Goal: Task Accomplishment & Management: Complete application form

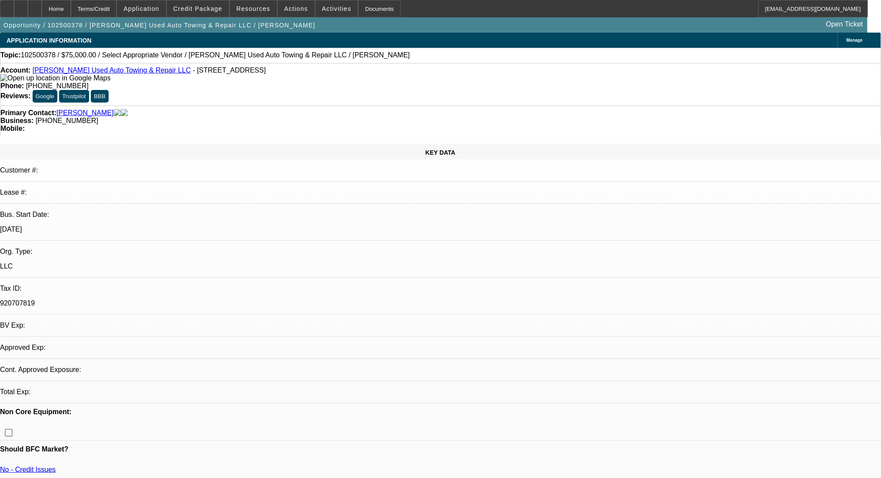
select select "0"
select select "2"
select select "0.1"
select select "4"
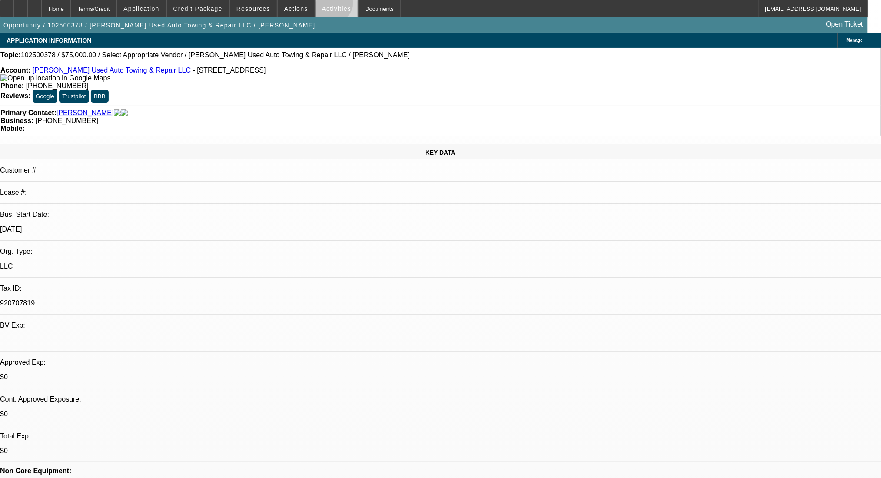
click at [323, 4] on span at bounding box center [336, 8] width 43 height 21
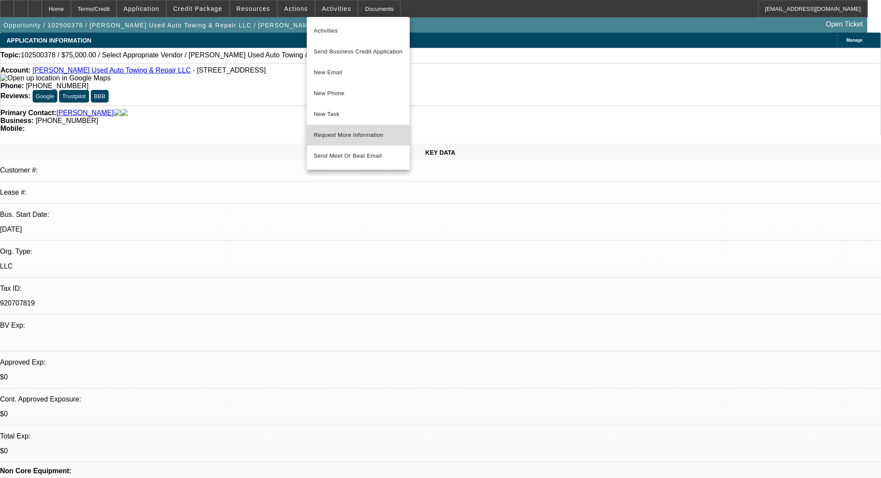
click at [347, 140] on span "Request More Information" at bounding box center [358, 135] width 89 height 10
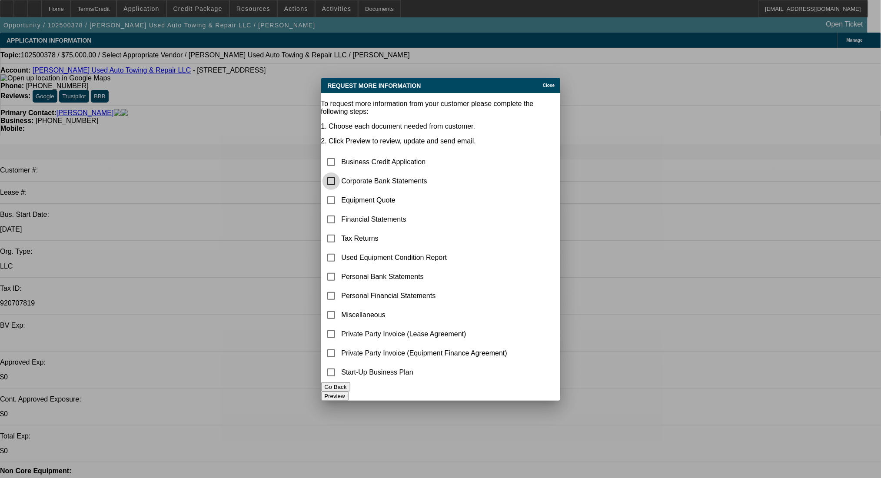
click at [340, 172] on input "checkbox" at bounding box center [330, 180] width 17 height 17
checkbox input "true"
click at [348, 391] on button "Preview" at bounding box center [334, 395] width 27 height 9
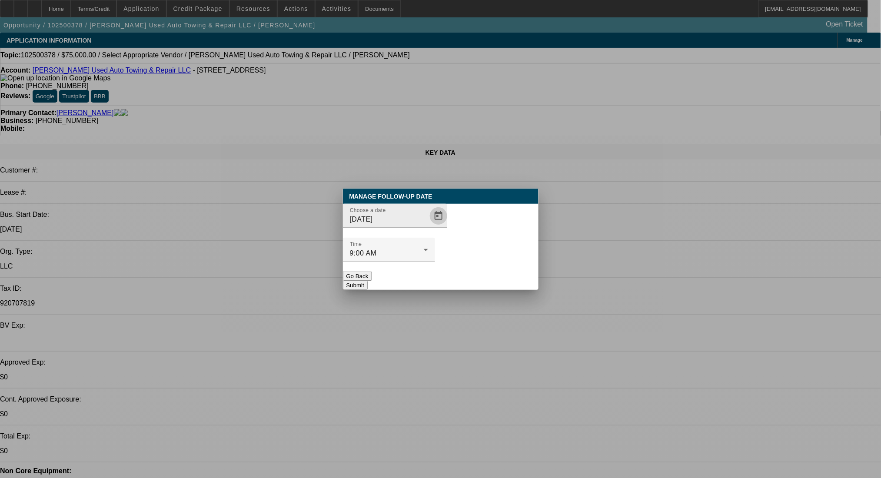
click at [428, 226] on span "Open calendar" at bounding box center [438, 215] width 21 height 21
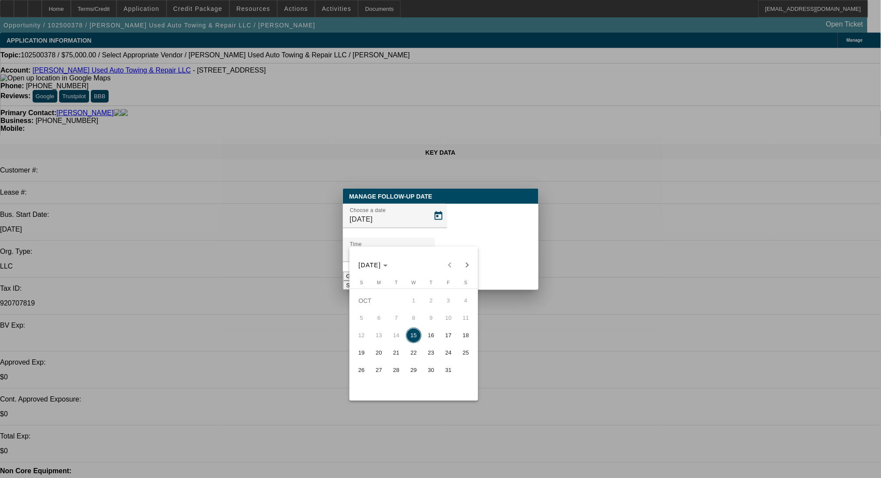
click at [451, 335] on span "17" at bounding box center [448, 336] width 16 height 16
type input "10/17/2025"
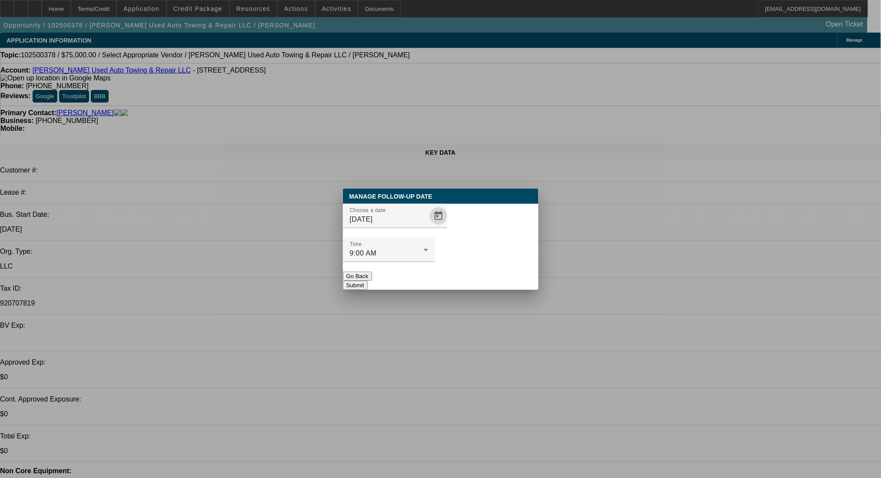
click at [367, 281] on button "Submit" at bounding box center [355, 285] width 25 height 9
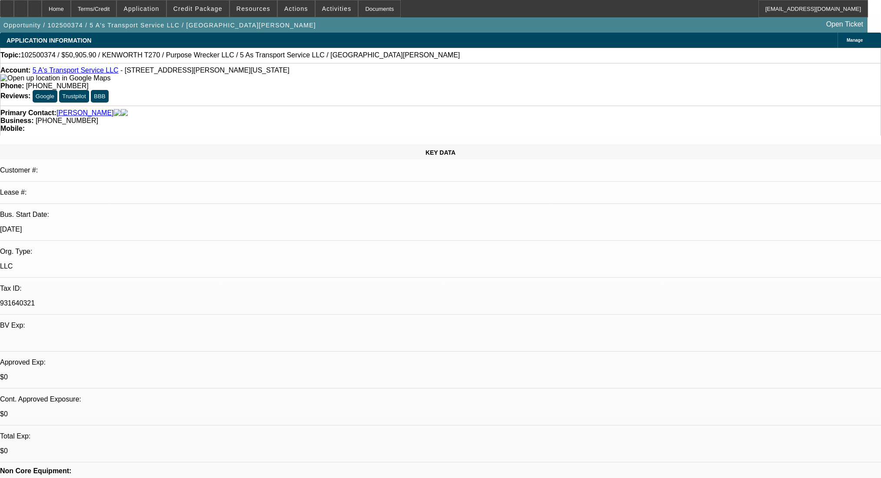
select select "0"
select select "2"
select select "0.1"
select select "4"
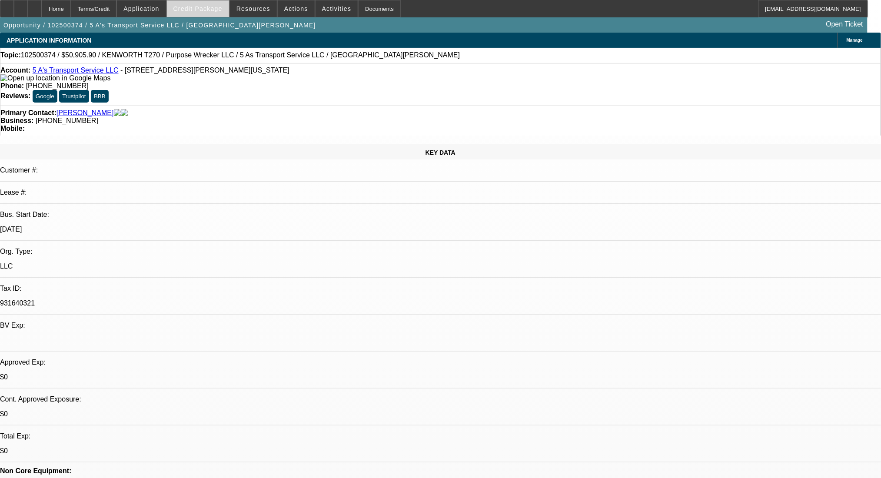
click at [192, 3] on span at bounding box center [198, 8] width 62 height 21
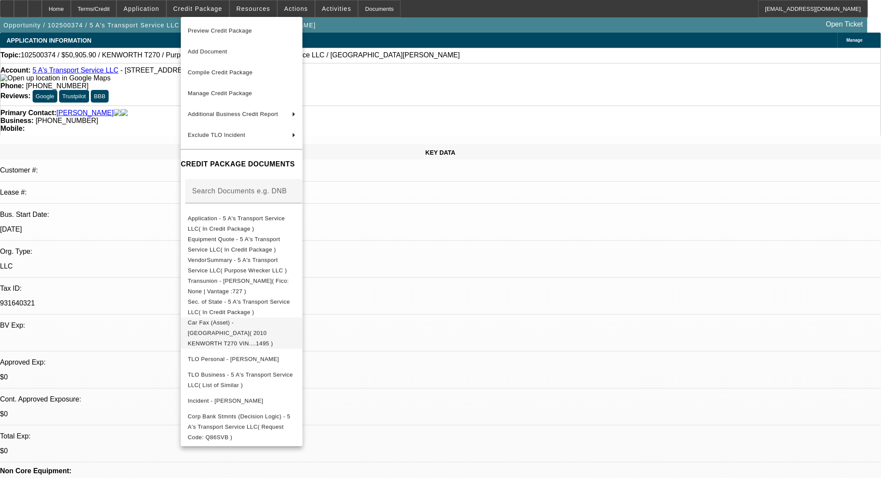
click at [273, 324] on span "Car Fax (Asset) - KENWORTH( 2010 KENWORTH T270 VIN....1495 )" at bounding box center [230, 332] width 85 height 27
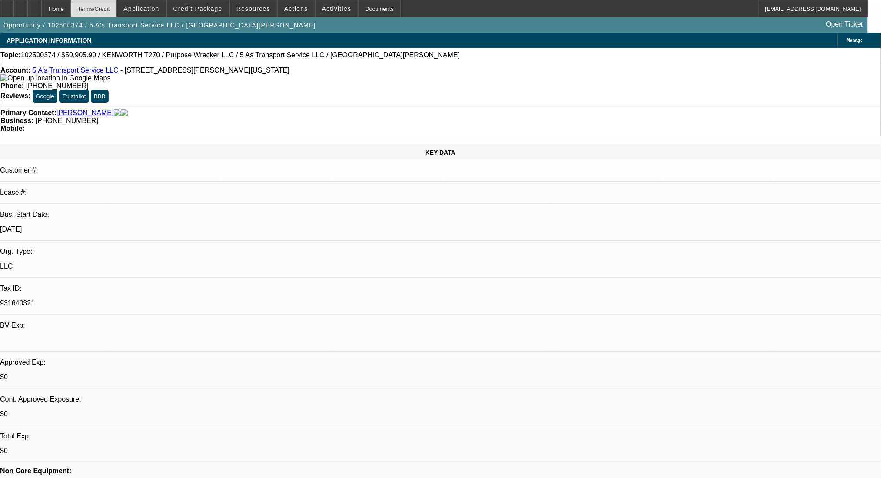
click at [117, 0] on div "Terms/Credit" at bounding box center [94, 8] width 46 height 17
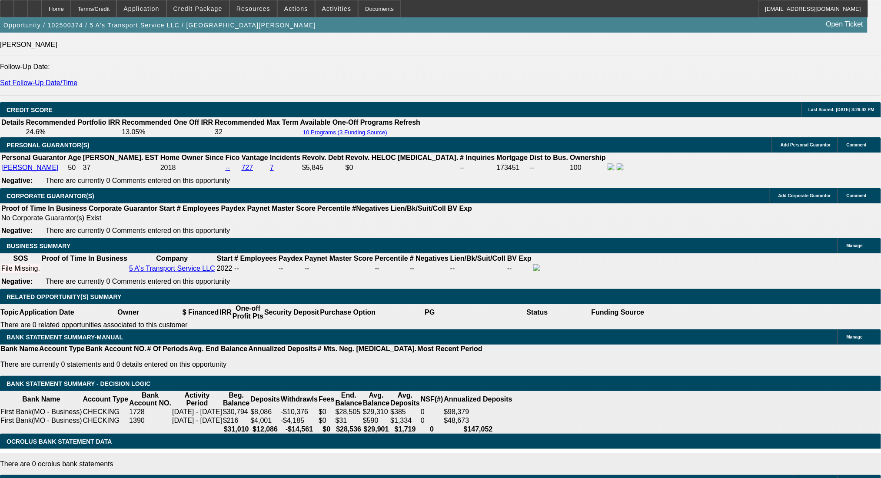
drag, startPoint x: 176, startPoint y: 281, endPoint x: 202, endPoint y: 284, distance: 25.7
type input "4"
type input "UNKNOWN"
type input "42"
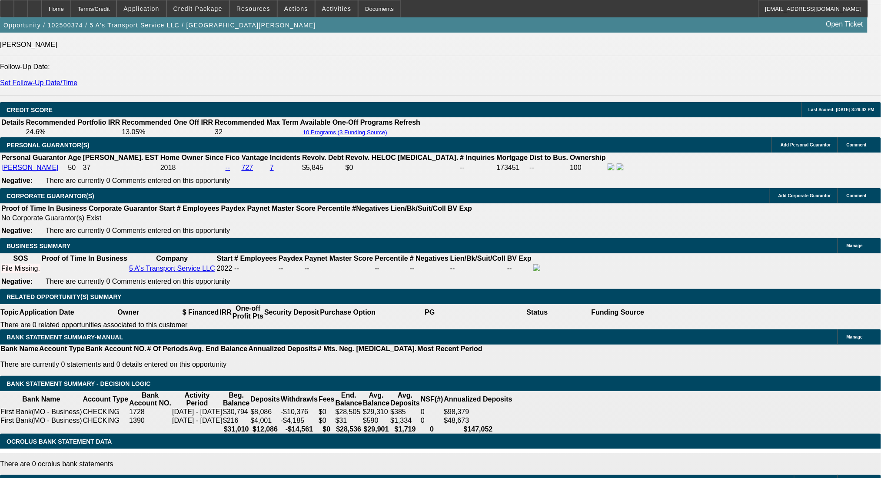
type input "$13,099.82"
type input "$26,199.64"
type input "$1,540.07"
type input "$3,080.14"
type input "42"
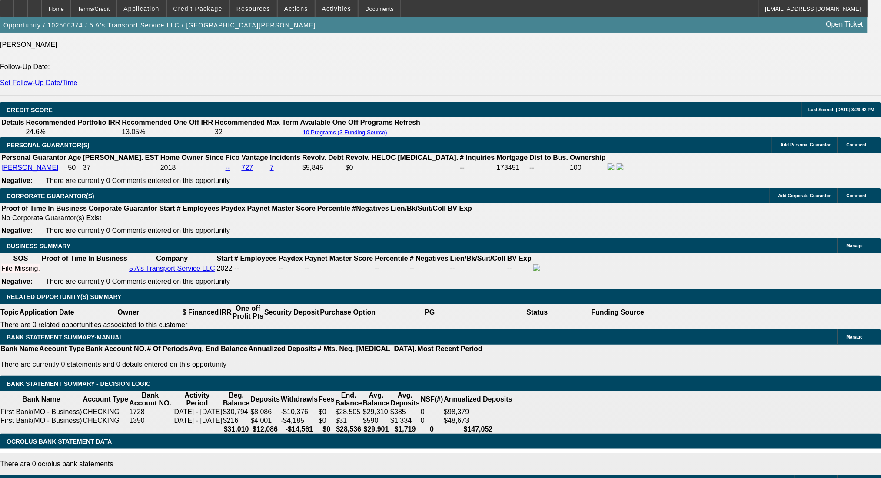
drag, startPoint x: 139, startPoint y: 284, endPoint x: 203, endPoint y: 287, distance: 64.4
type input "1"
type input "$2.00"
type input "1540"
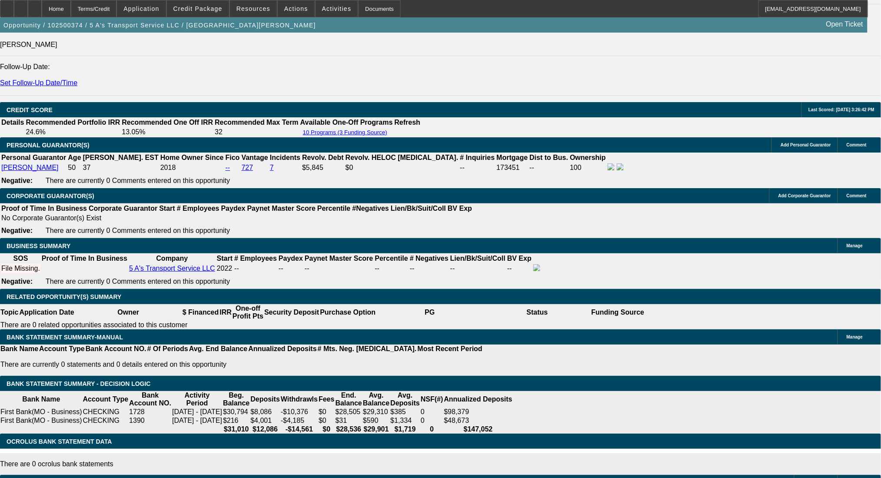
type input "14"
type input "$3,080.00"
type input "$1,540.00"
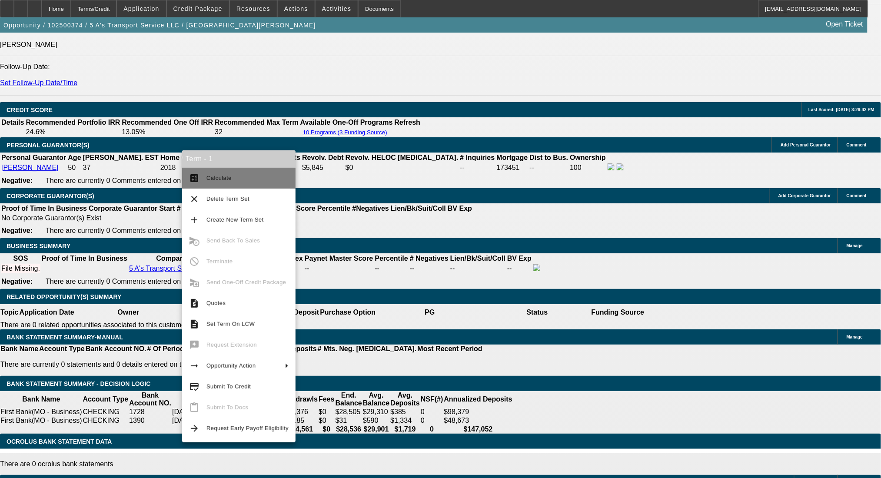
click at [199, 179] on mat-icon "calculate" at bounding box center [194, 178] width 10 height 10
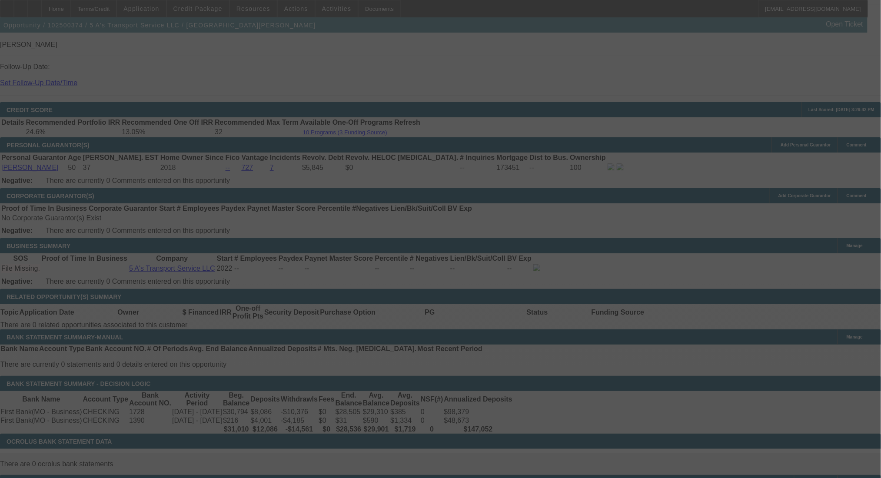
select select "0"
select select "2"
select select "0.1"
select select "4"
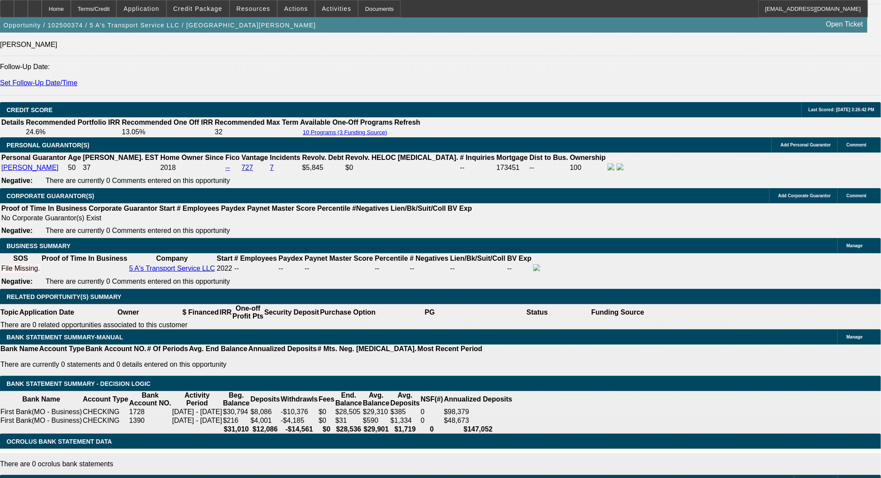
drag, startPoint x: 172, startPoint y: 215, endPoint x: 238, endPoint y: 217, distance: 65.6
type input "$10,905.90"
type input "UNKNOWN"
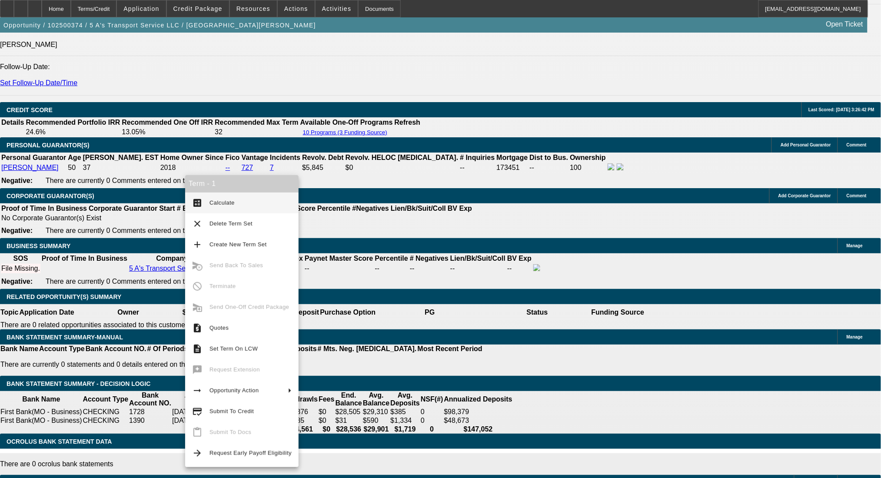
type input "$3,025.18"
type input "$1,512.59"
click at [205, 197] on button "calculate Calculate" at bounding box center [241, 202] width 113 height 21
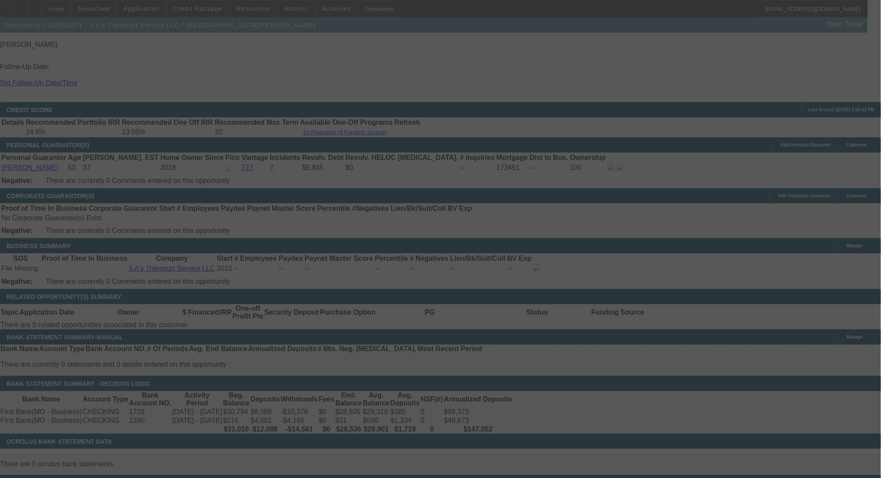
select select "0"
select select "2"
select select "0.1"
select select "4"
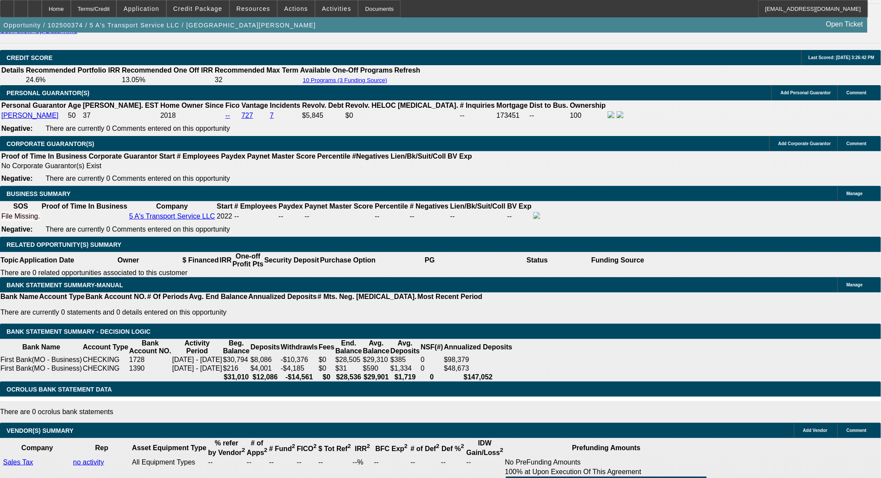
scroll to position [1211, 0]
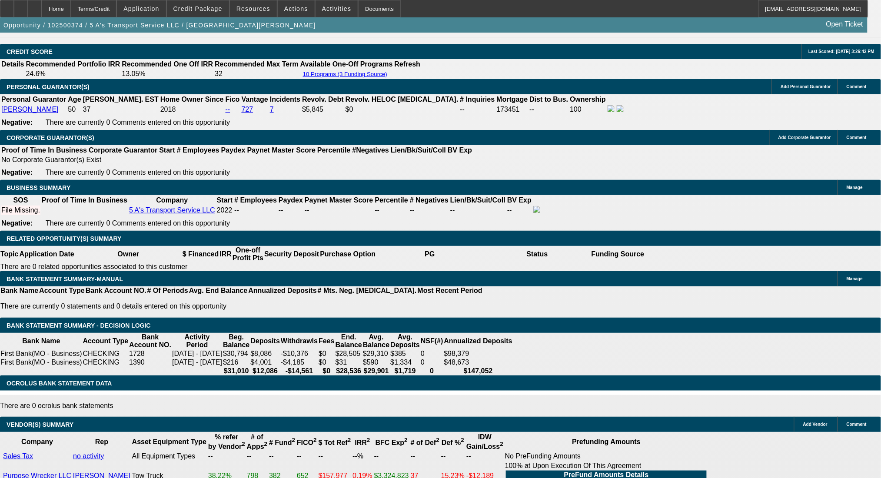
drag, startPoint x: 131, startPoint y: 224, endPoint x: 206, endPoint y: 226, distance: 75.2
type input "151"
type input "$302.00"
type input "UNKNOWN"
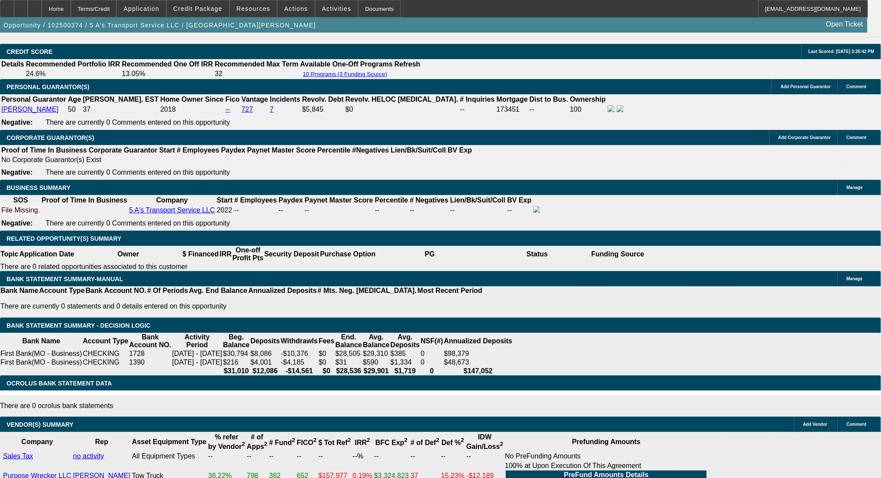
type input "1515"
type input "$3,030.00"
type input "14.1"
type input "$1,515.00"
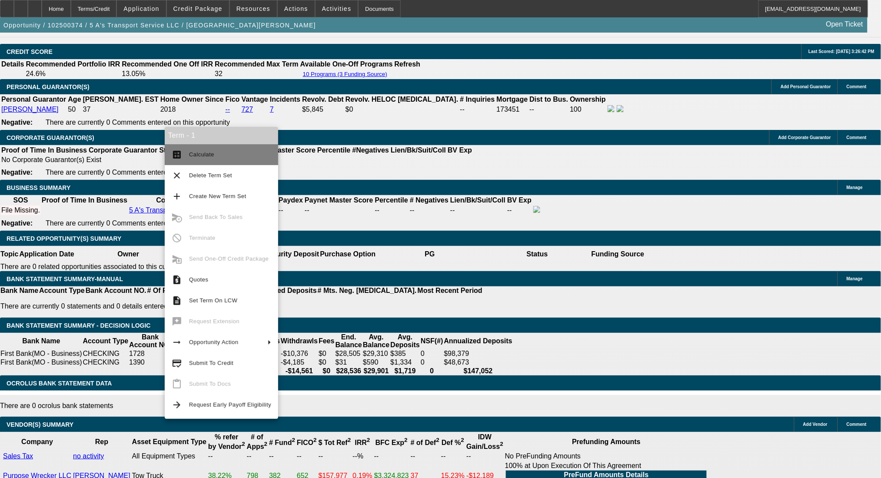
click at [197, 156] on span "Calculate" at bounding box center [201, 154] width 25 height 7
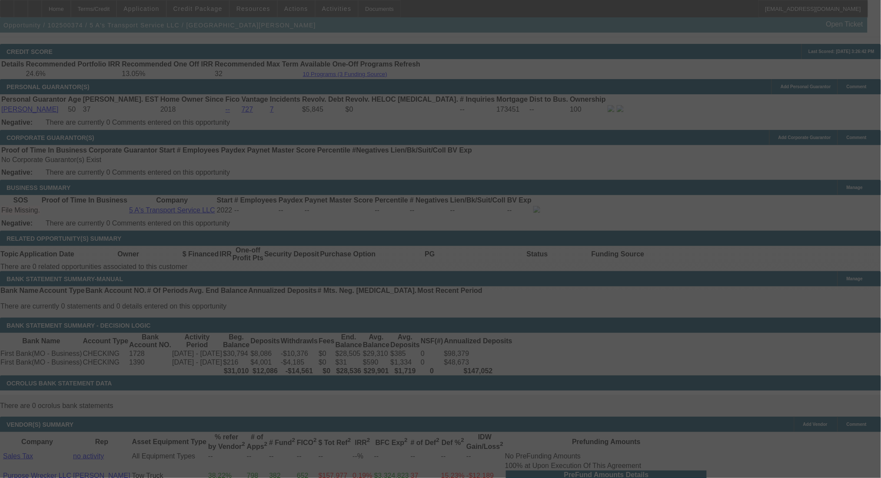
scroll to position [1200, 0]
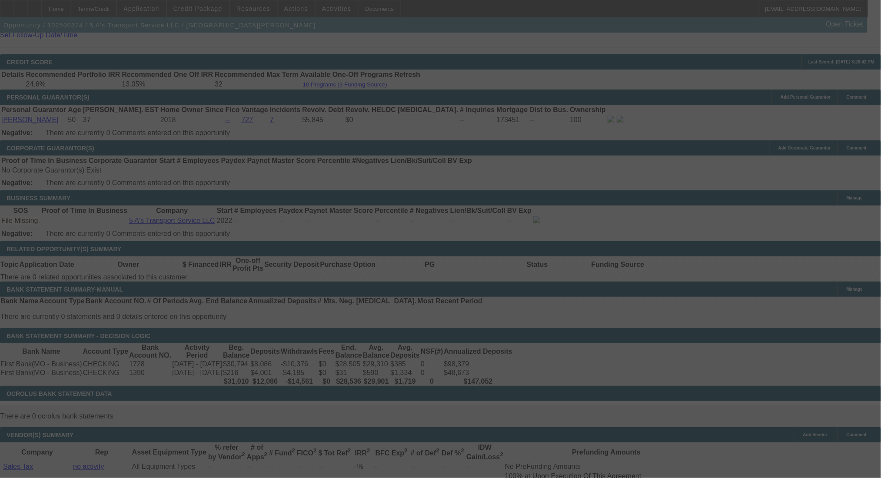
select select "0"
select select "2"
select select "0.1"
select select "4"
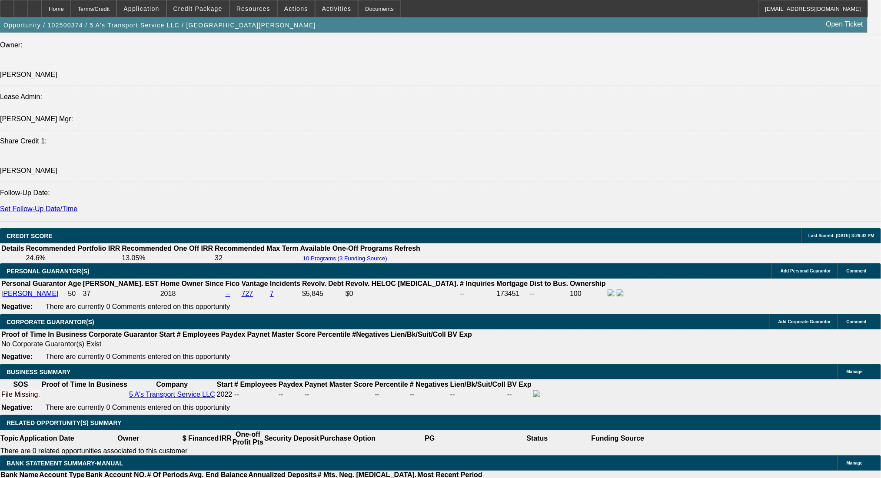
scroll to position [853, 0]
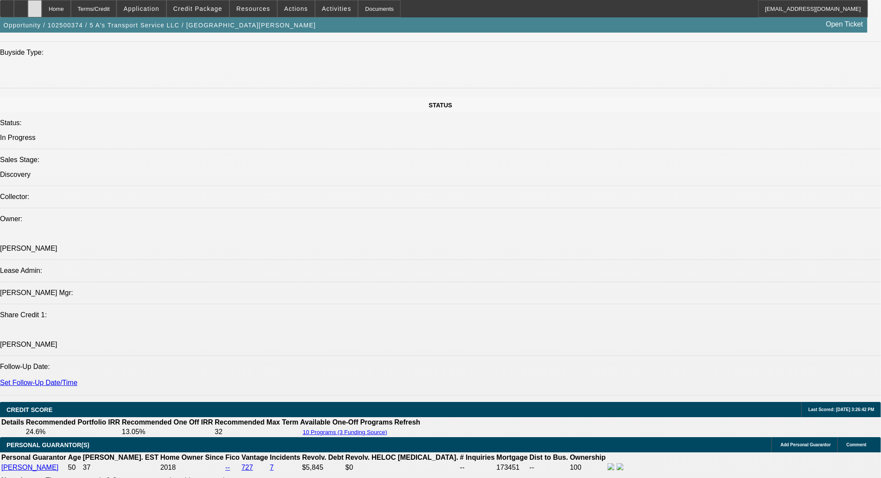
click at [35, 6] on icon at bounding box center [35, 6] width 0 height 0
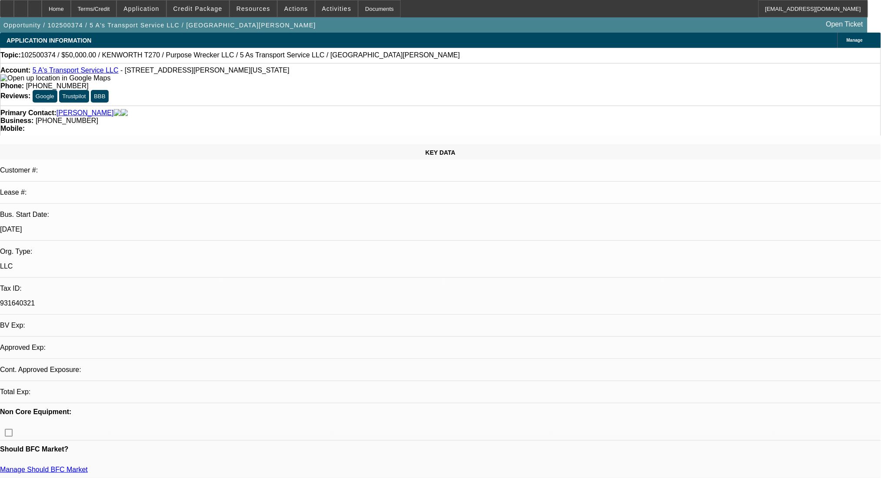
select select "0"
select select "2"
select select "0.1"
select select "4"
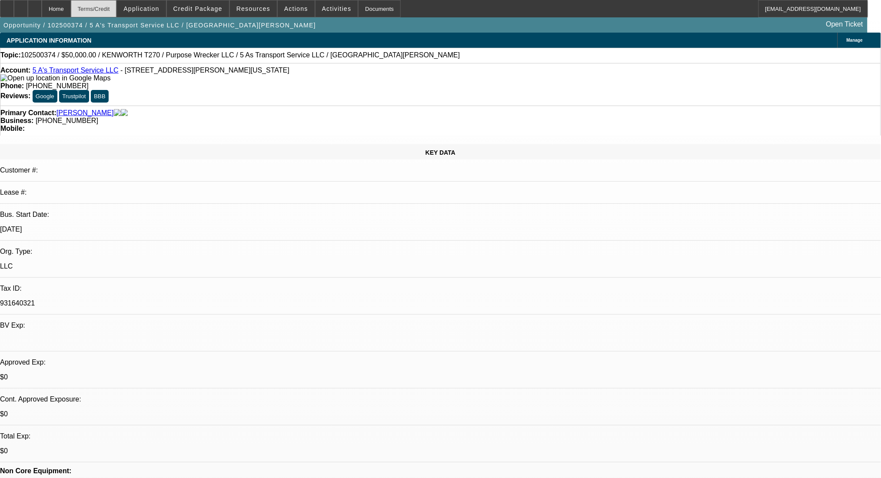
click at [117, 7] on div "Terms/Credit" at bounding box center [94, 8] width 46 height 17
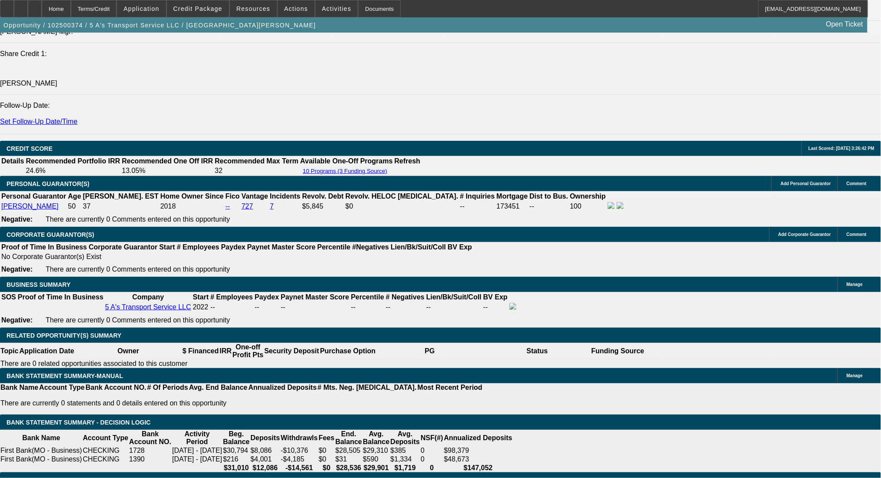
scroll to position [1177, 0]
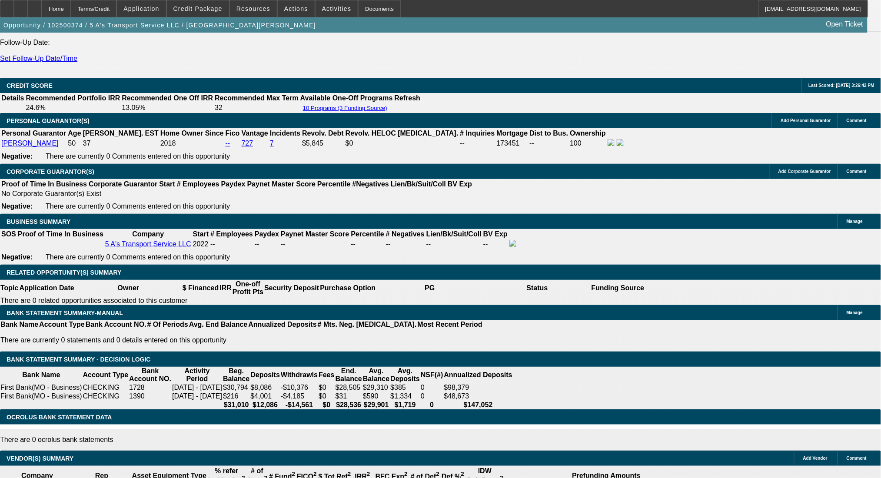
drag, startPoint x: 853, startPoint y: 319, endPoint x: 589, endPoint y: 292, distance: 265.0
copy div "Good Afternoon- Cusotmer looking at adding this clean 2010 KW with a Century be…"
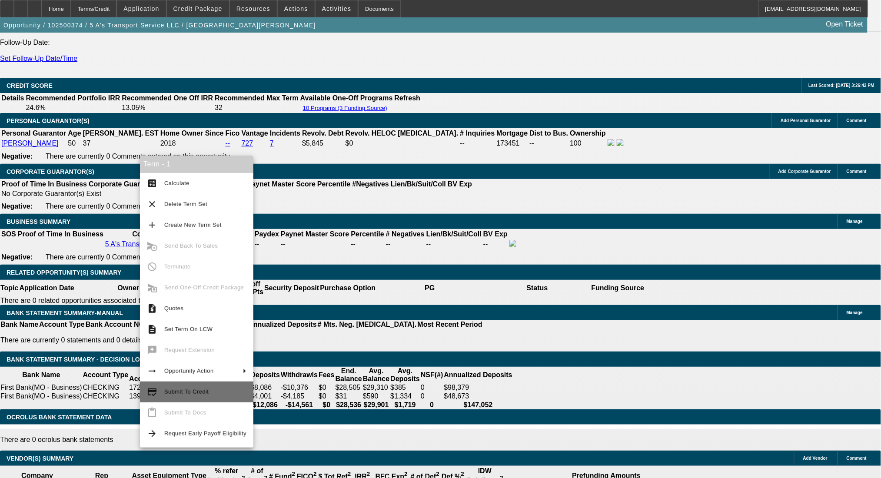
click at [217, 397] on span "Submit To Credit" at bounding box center [205, 392] width 82 height 10
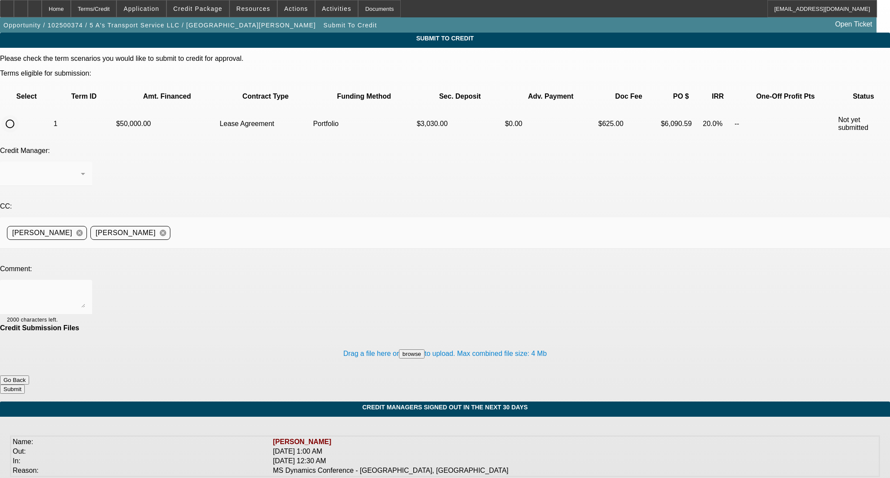
click at [19, 115] on input "radio" at bounding box center [9, 123] width 17 height 17
radio input "true"
click at [85, 280] on div at bounding box center [46, 297] width 78 height 35
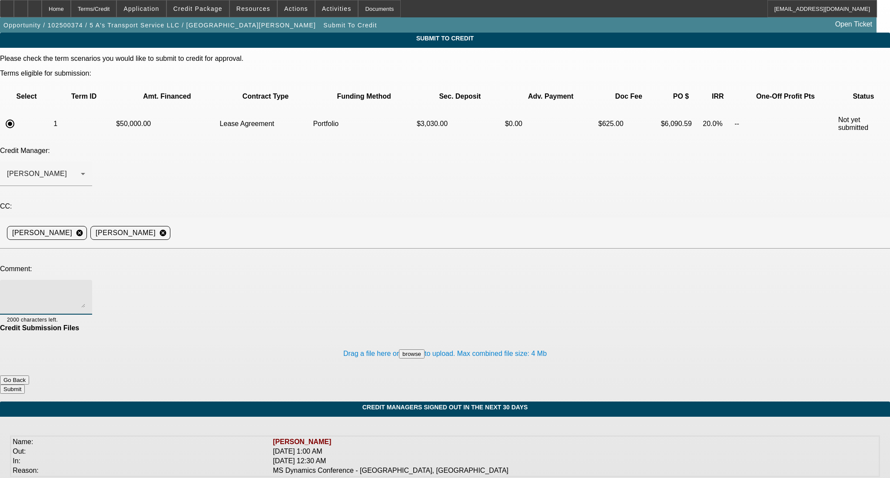
paste textarea "Good Afternoon- Cusotmer looking at adding this clean 2010 KW with a Century be…"
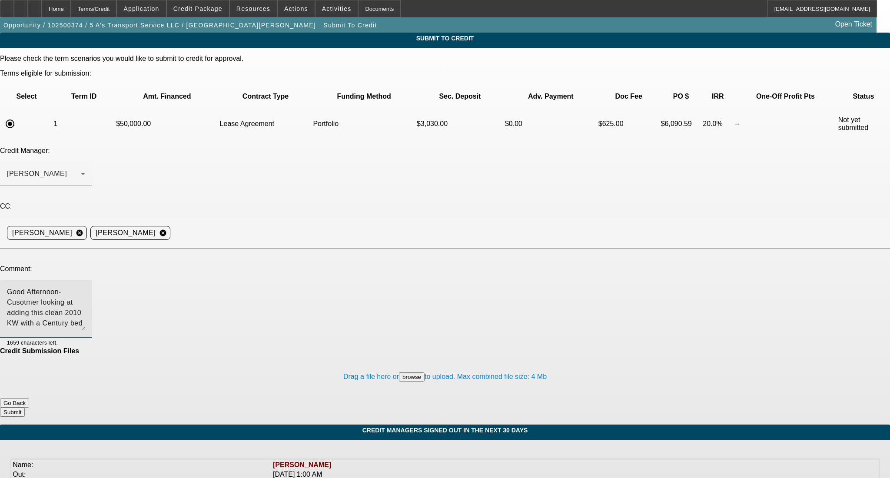
drag, startPoint x: 563, startPoint y: 215, endPoint x: 560, endPoint y: 242, distance: 27.1
click at [85, 287] on textarea "Good Afternoon- Cusotmer looking at adding this clean 2010 KW with a Century be…" at bounding box center [46, 309] width 78 height 44
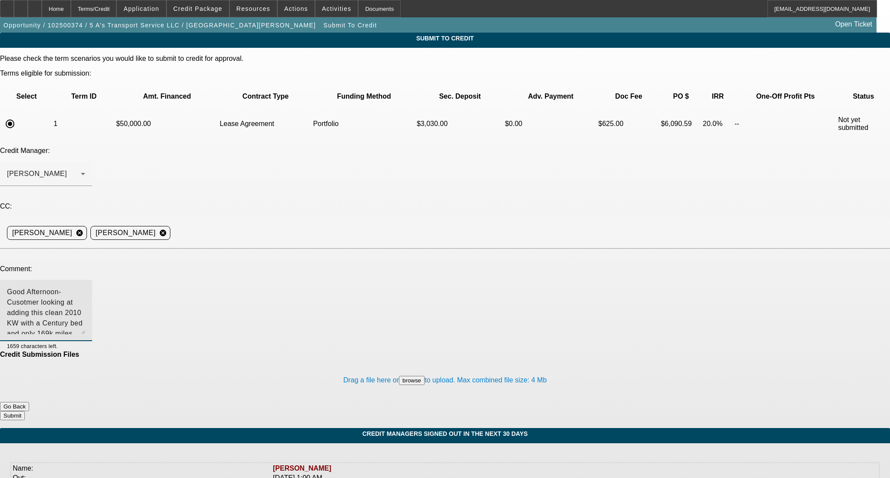
type textarea "Good Afternoon- Cusotmer looking at adding this clean 2010 KW with a Century be…"
click at [25, 411] on button "Submit" at bounding box center [12, 415] width 25 height 9
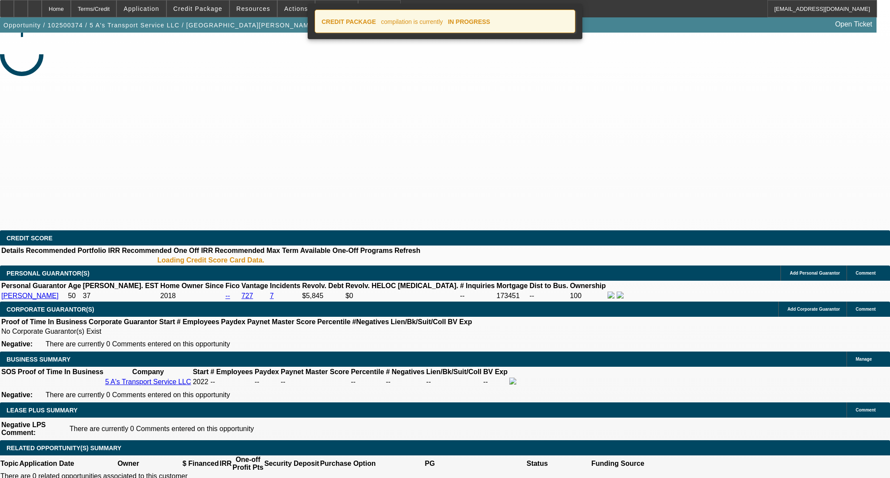
select select "0"
select select "2"
select select "0.1"
select select "4"
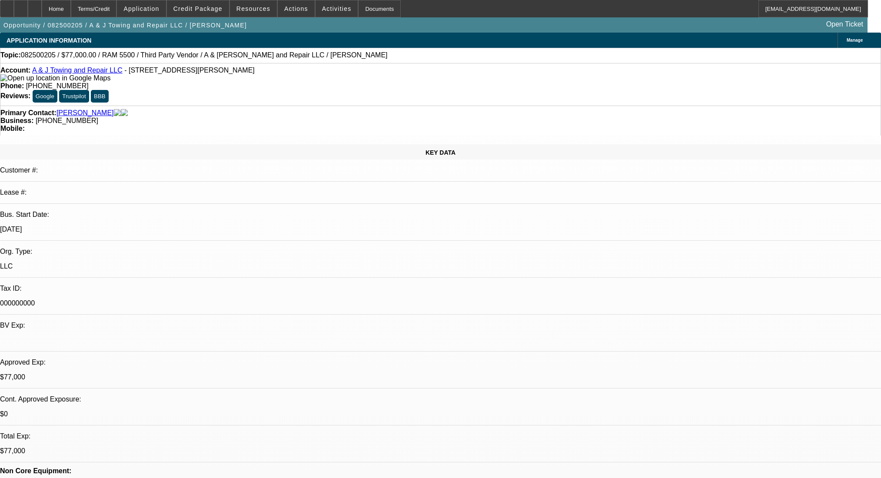
select select "0"
select select "2"
select select "0.1"
select select "4"
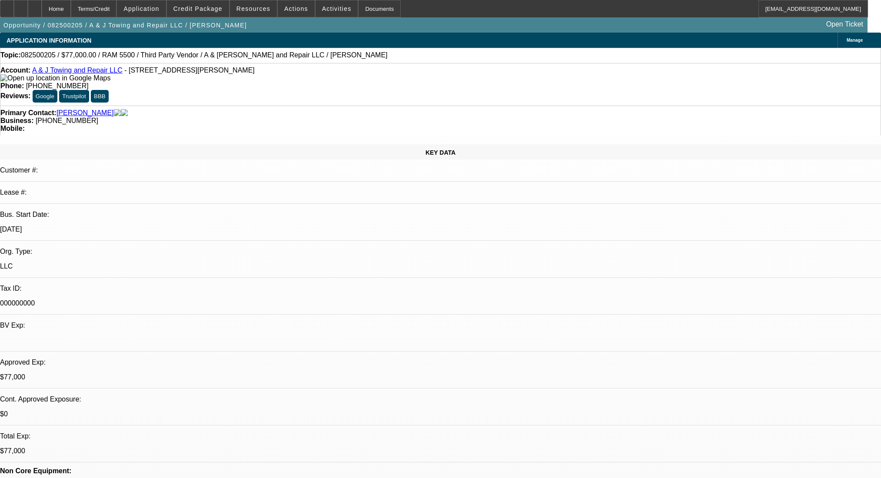
select select "0"
select select "2"
select select "0.1"
select select "4"
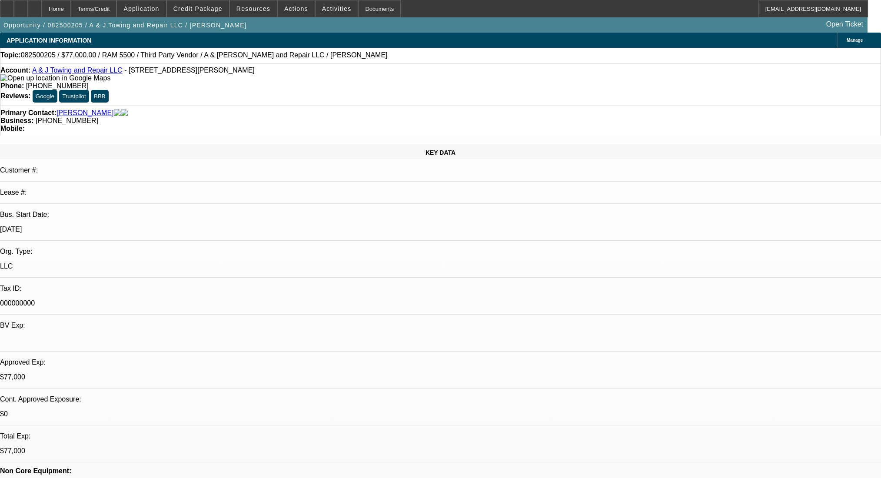
select select "0"
select select "2"
select select "0.1"
select select "4"
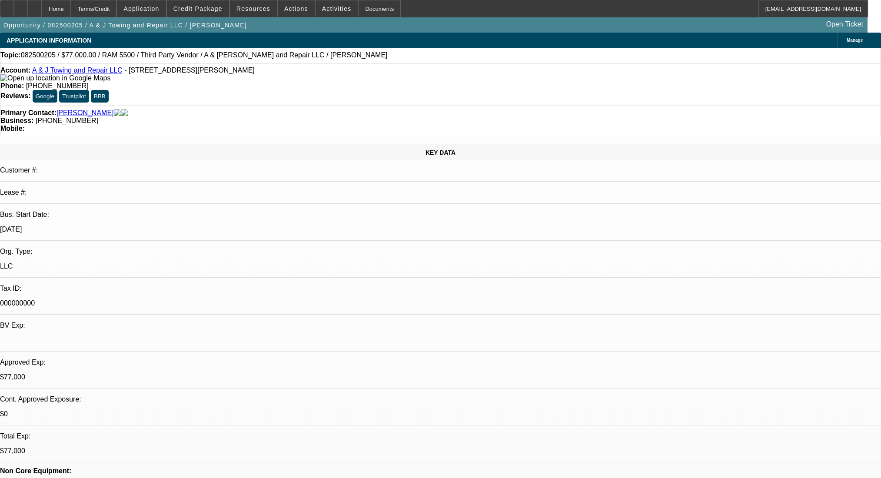
select select "0"
select select "2"
select select "0.1"
select select "4"
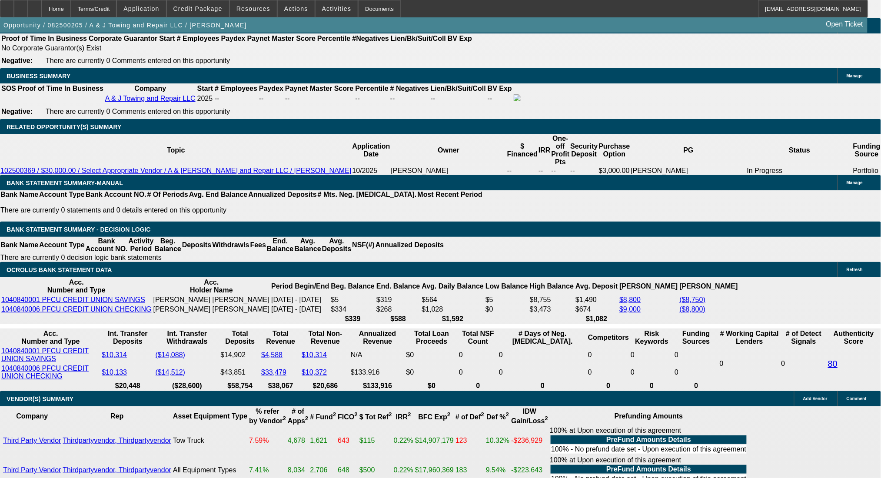
scroll to position [1398, 0]
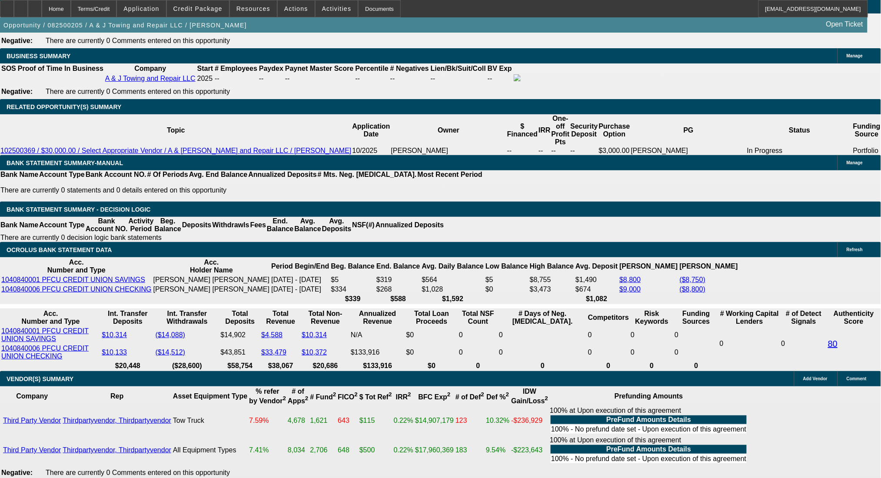
drag, startPoint x: 411, startPoint y: 189, endPoint x: 443, endPoint y: 189, distance: 32.6
drag, startPoint x: 438, startPoint y: 190, endPoint x: 385, endPoint y: 183, distance: 53.8
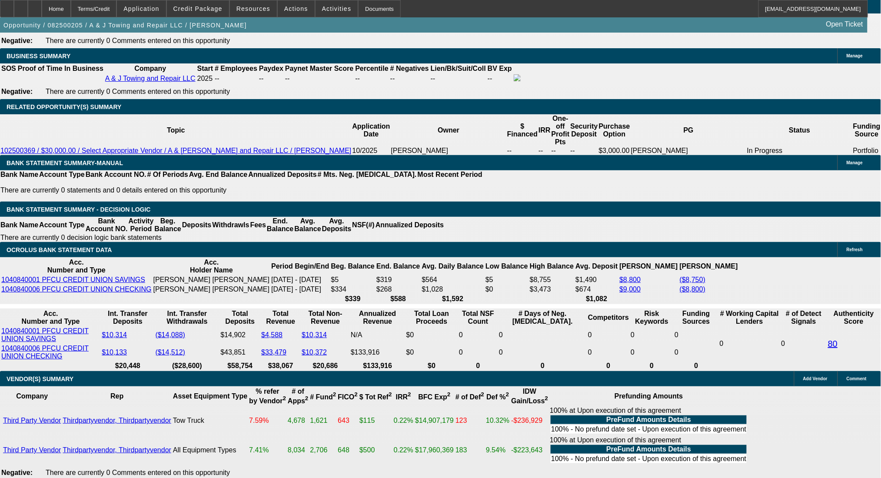
drag, startPoint x: 170, startPoint y: 191, endPoint x: 232, endPoint y: 189, distance: 61.7
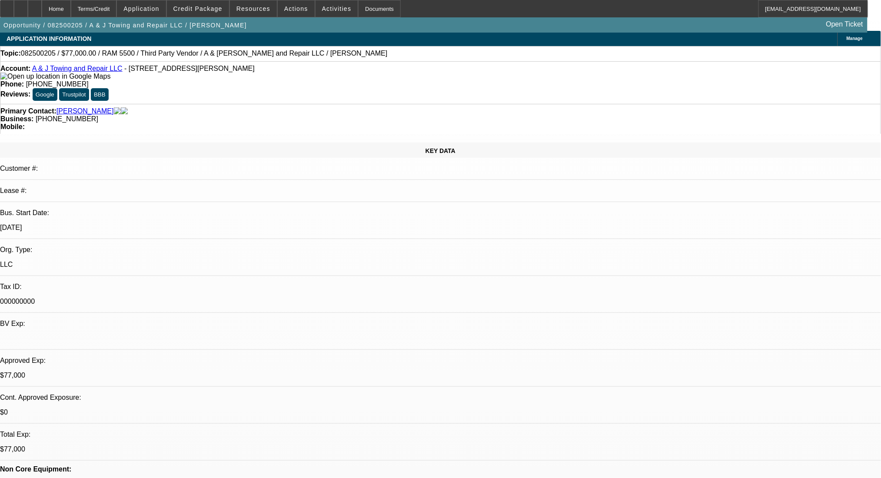
scroll to position [0, 0]
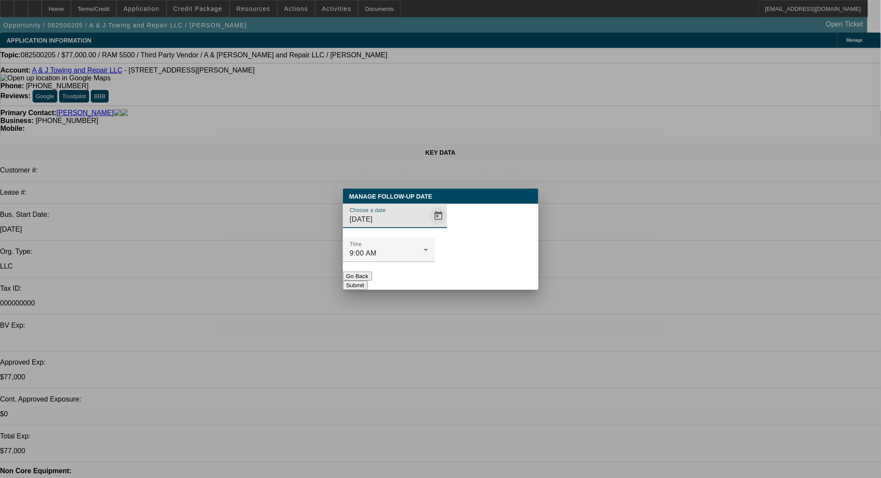
click at [428, 226] on span "Open calendar" at bounding box center [438, 215] width 21 height 21
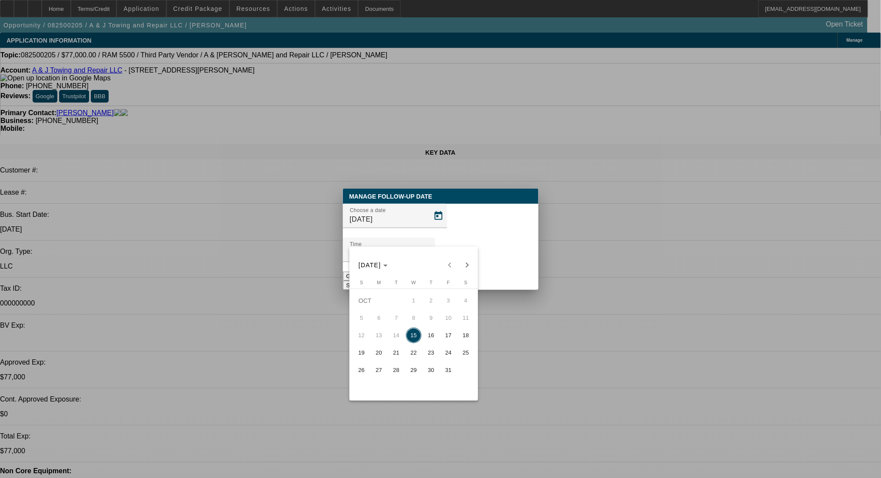
click at [437, 330] on button "16" at bounding box center [430, 335] width 17 height 17
type input "10/16/2025"
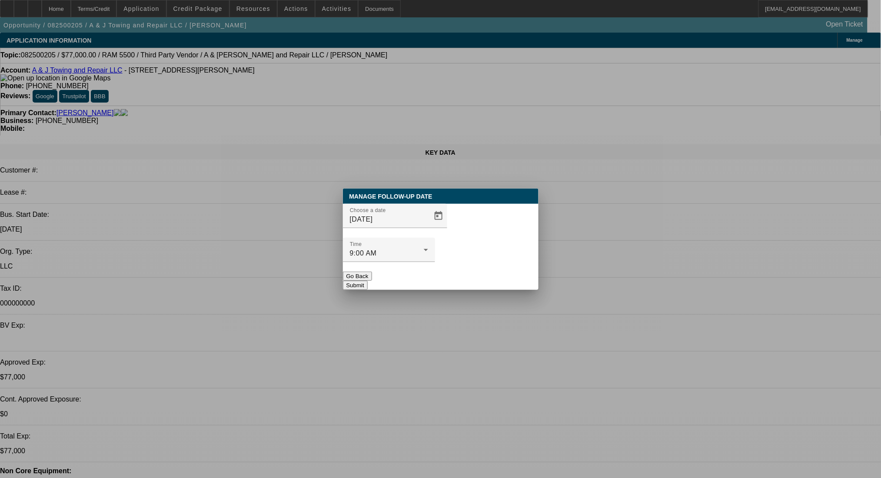
click at [367, 281] on button "Submit" at bounding box center [355, 285] width 25 height 9
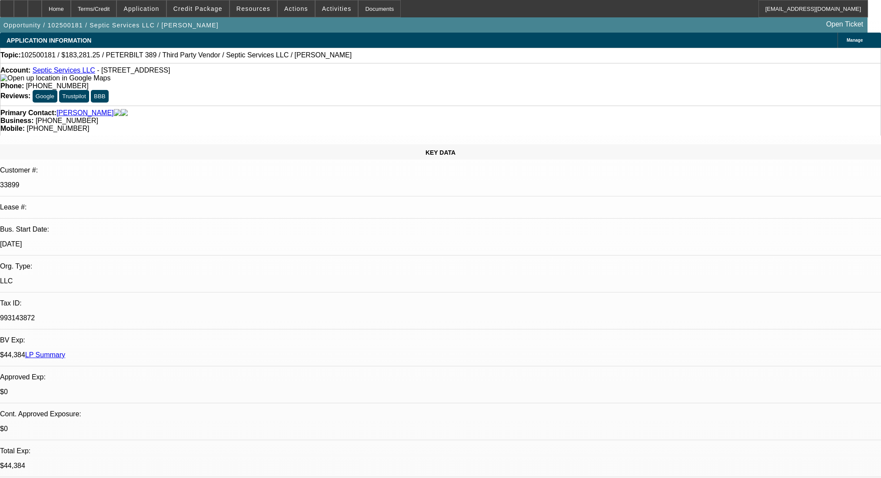
select select "0.15"
select select "2"
select select "0"
select select "6"
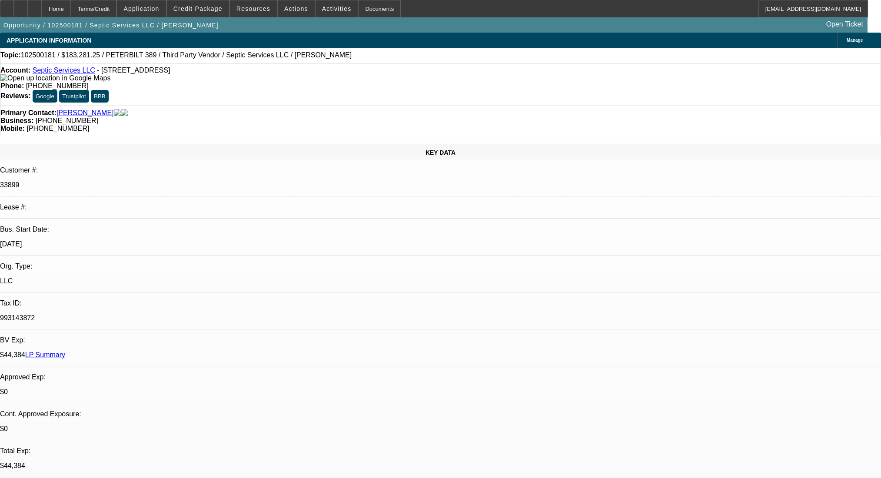
select select "0"
select select "6"
select select "0"
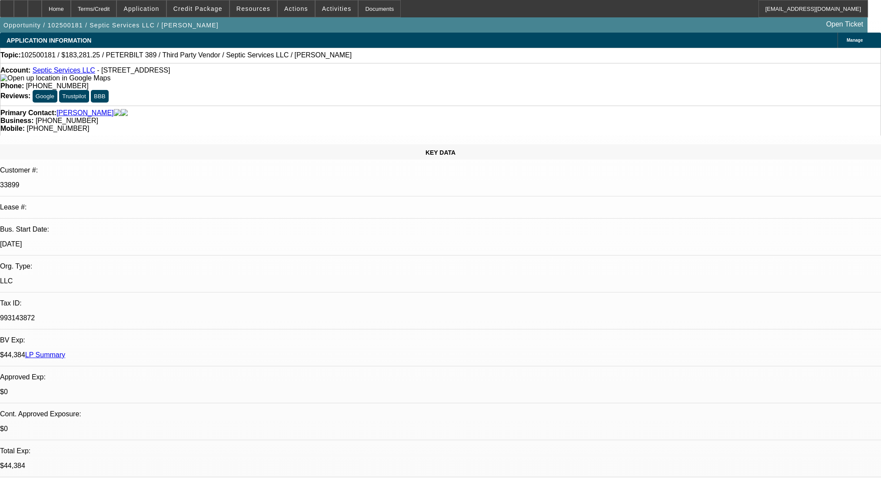
select select "2"
select select "0"
select select "6"
select select "0"
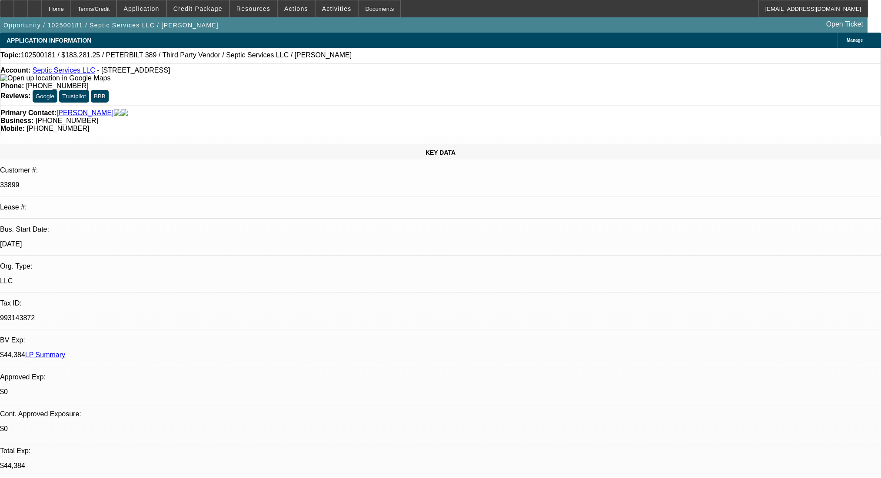
select select "2"
select select "0"
select select "6"
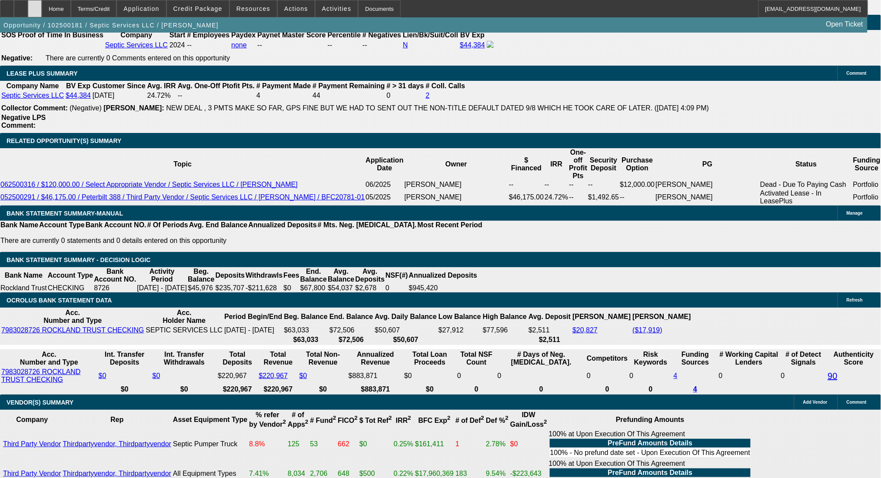
drag, startPoint x: 0, startPoint y: 0, endPoint x: 51, endPoint y: 13, distance: 52.4
click at [42, 13] on div at bounding box center [35, 8] width 14 height 17
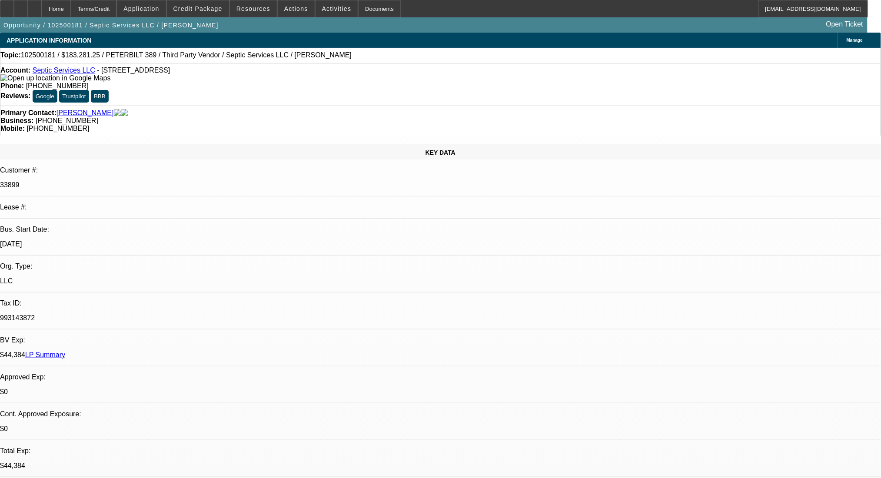
select select "0.15"
select select "2"
select select "0"
select select "6"
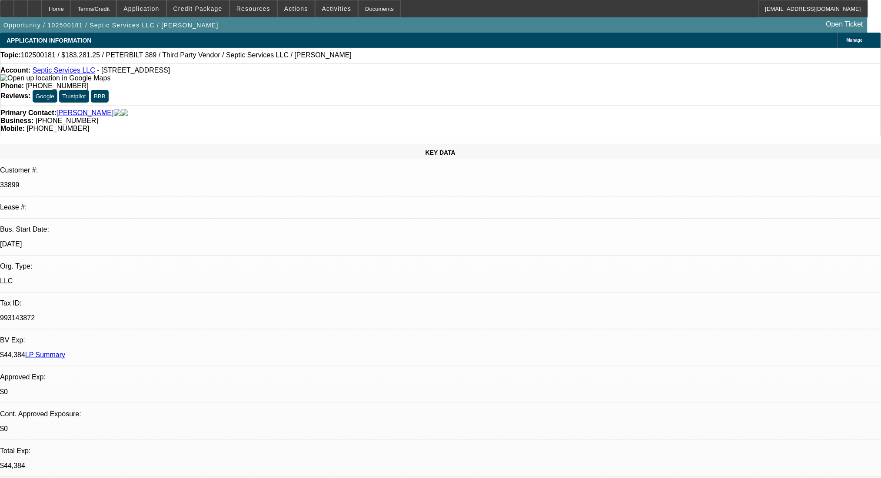
select select "0"
select select "6"
select select "0"
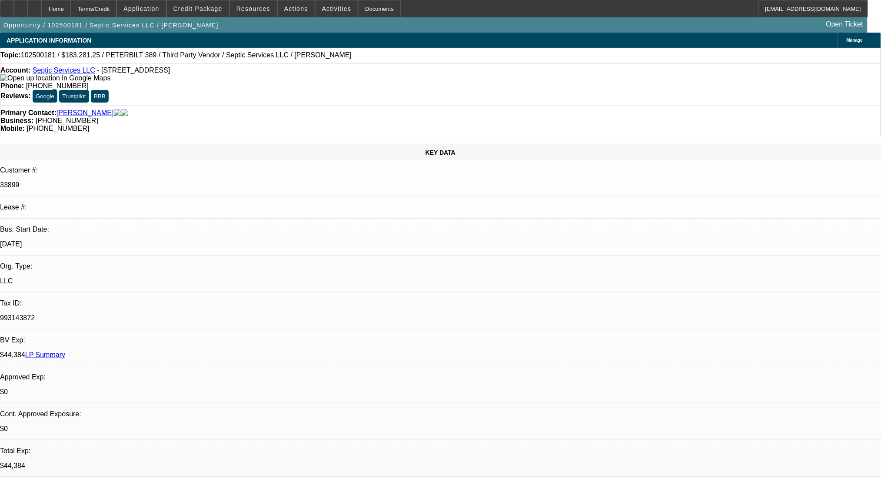
select select "2"
select select "0"
select select "6"
select select "0"
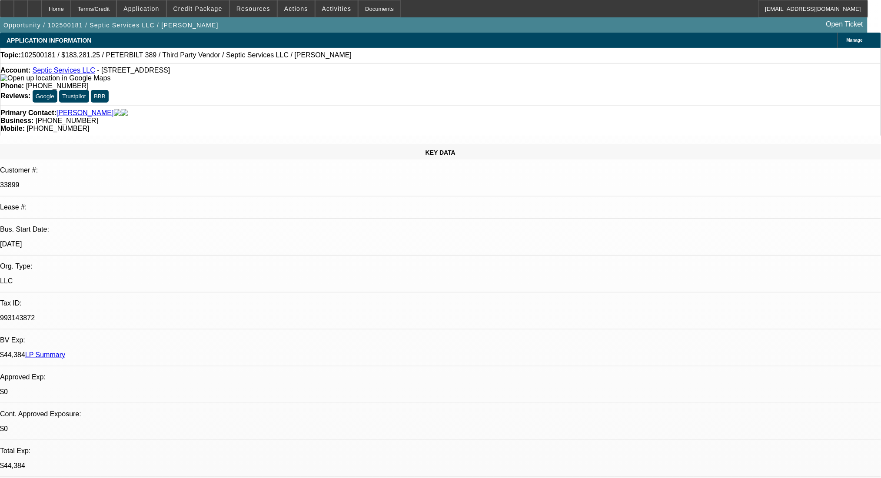
select select "2"
select select "0"
select select "6"
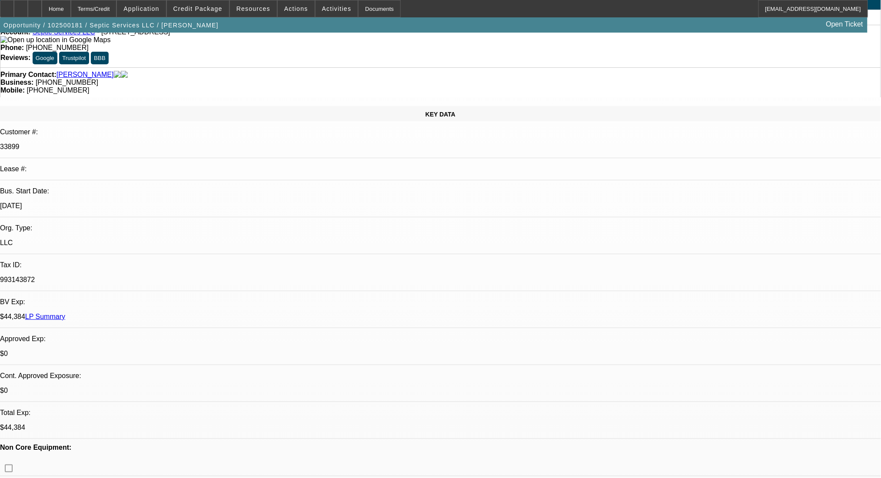
scroll to position [116, 0]
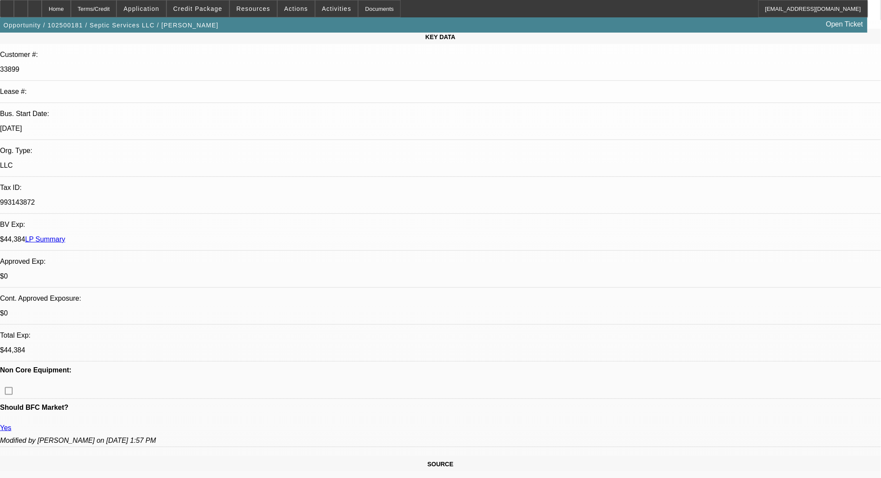
drag, startPoint x: 217, startPoint y: 279, endPoint x: 32, endPoint y: 275, distance: 184.7
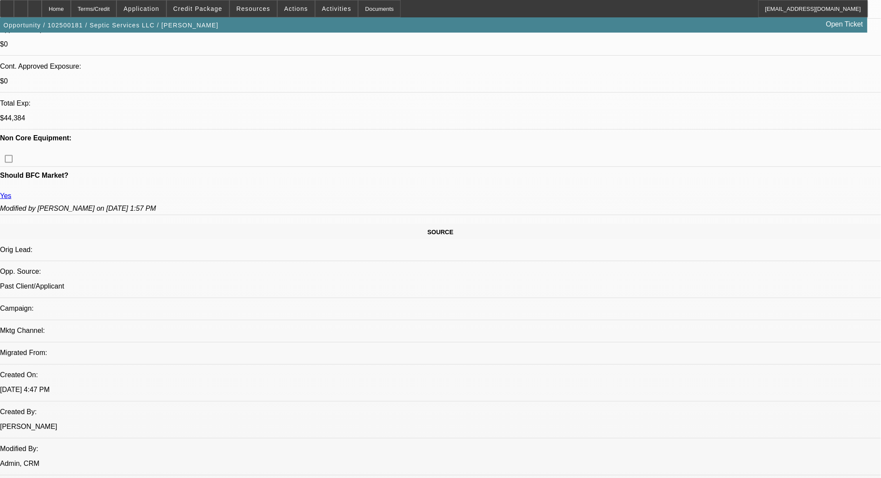
scroll to position [58, 0]
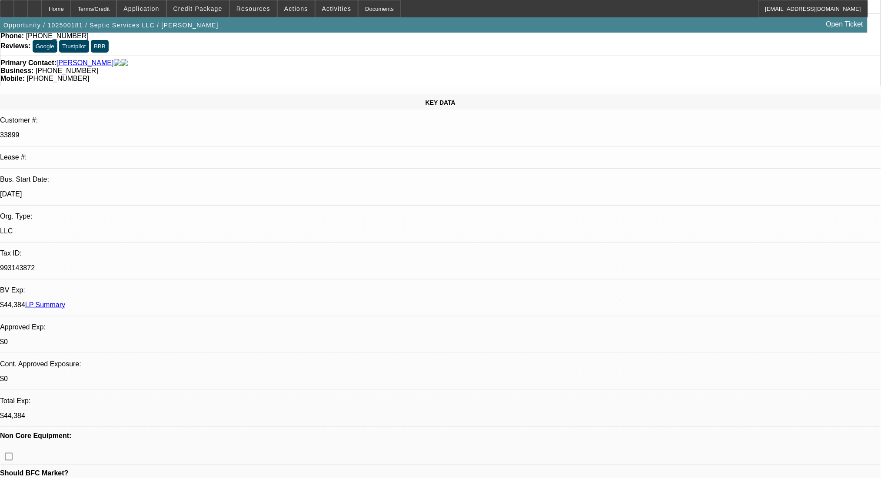
scroll to position [0, 0]
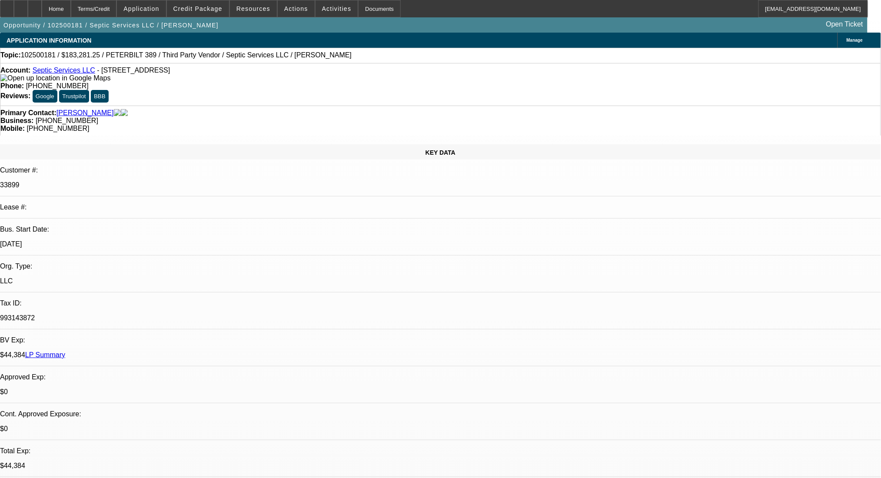
click at [65, 351] on link "LP Summary" at bounding box center [45, 354] width 40 height 7
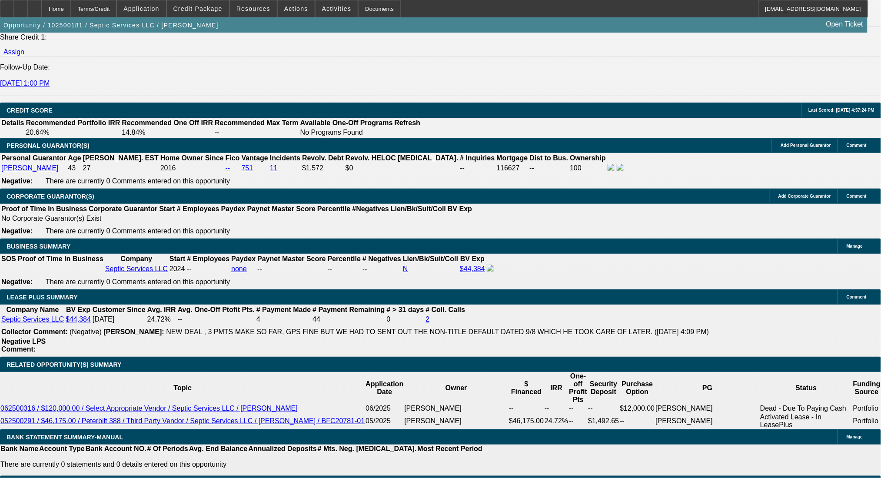
scroll to position [1448, 0]
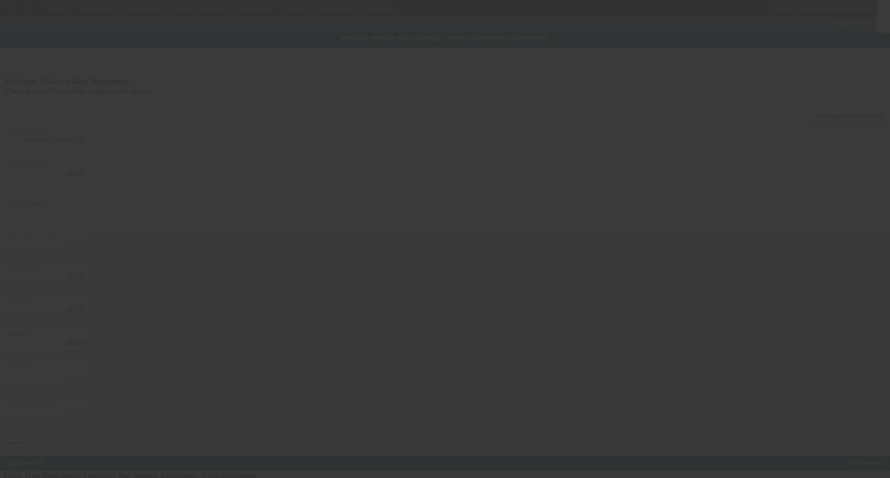
type input "$10,781.25"
type input "6.25% tax rate"
type input "$10,781.25"
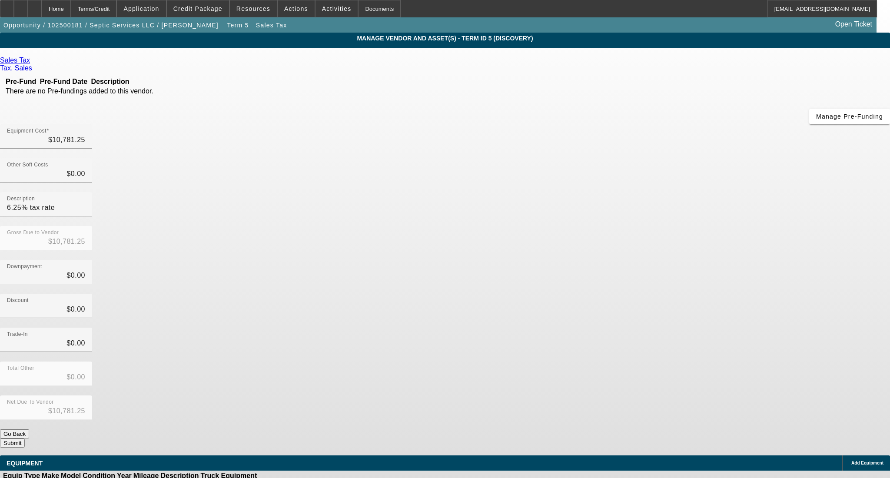
click at [774, 15] on div "Remove Vendor" at bounding box center [798, 7] width 49 height 15
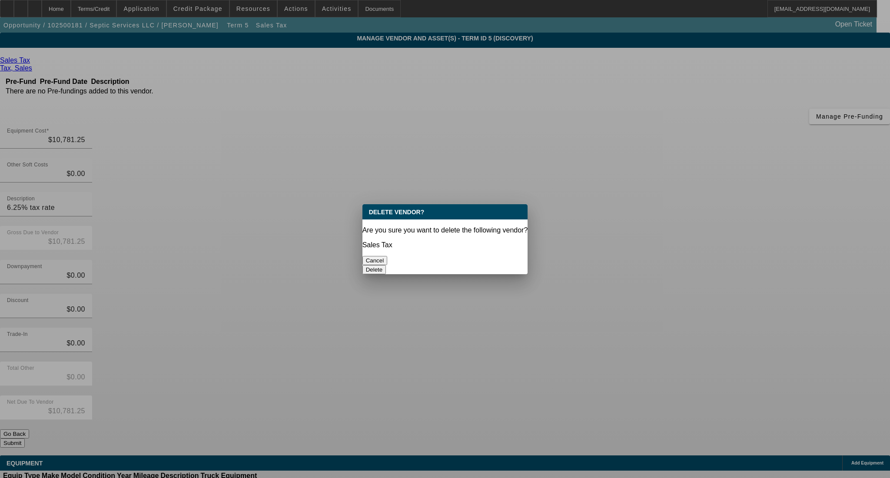
click at [386, 265] on button "Delete" at bounding box center [374, 269] width 24 height 9
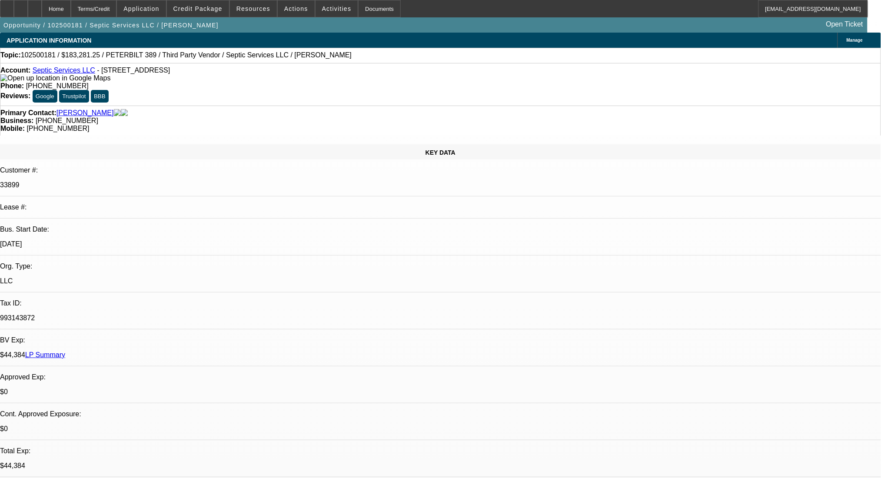
select select "0.15"
select select "2"
select select "0"
select select "6"
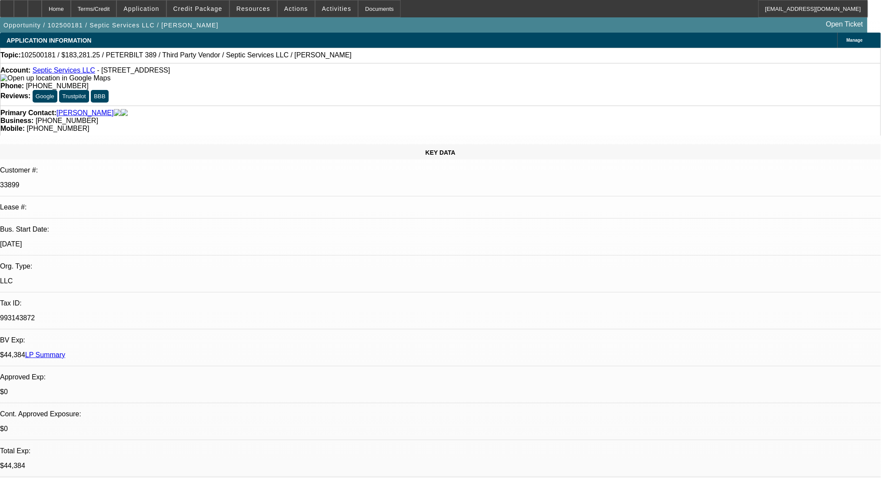
select select "0"
select select "6"
select select "0"
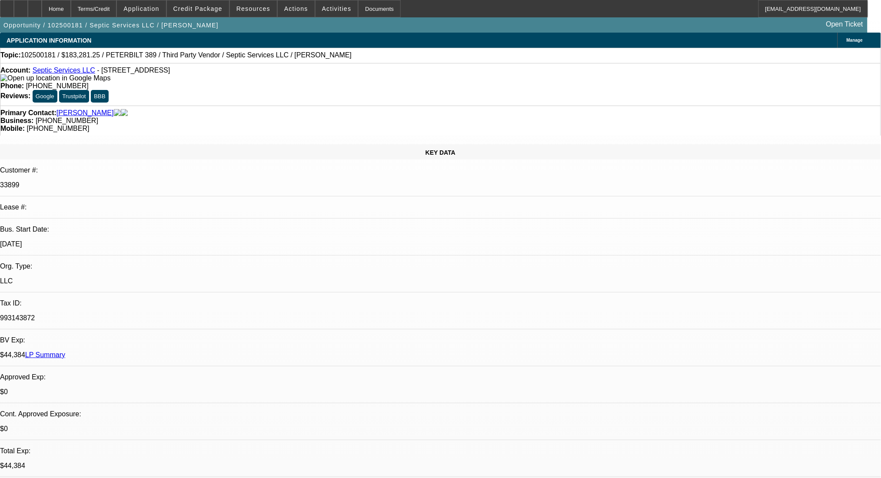
select select "2"
select select "0"
select select "6"
select select "0"
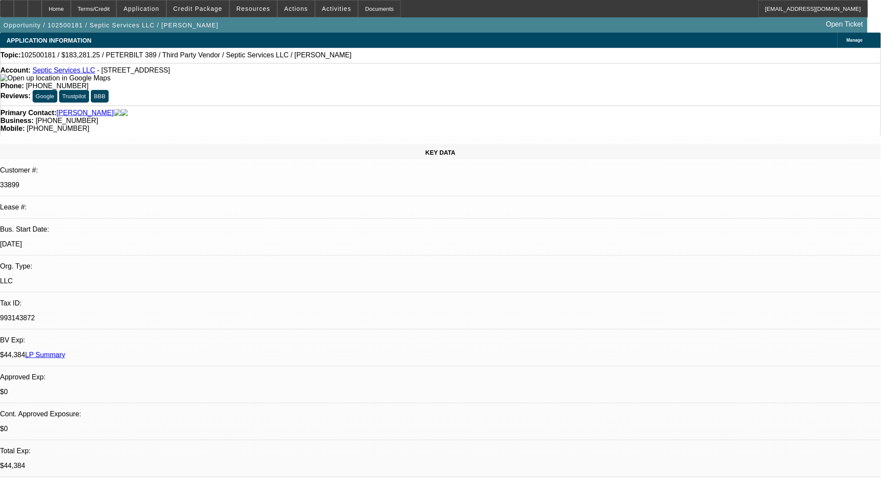
select select "2"
select select "0"
select select "6"
click at [117, 10] on div "Terms/Credit" at bounding box center [94, 8] width 46 height 17
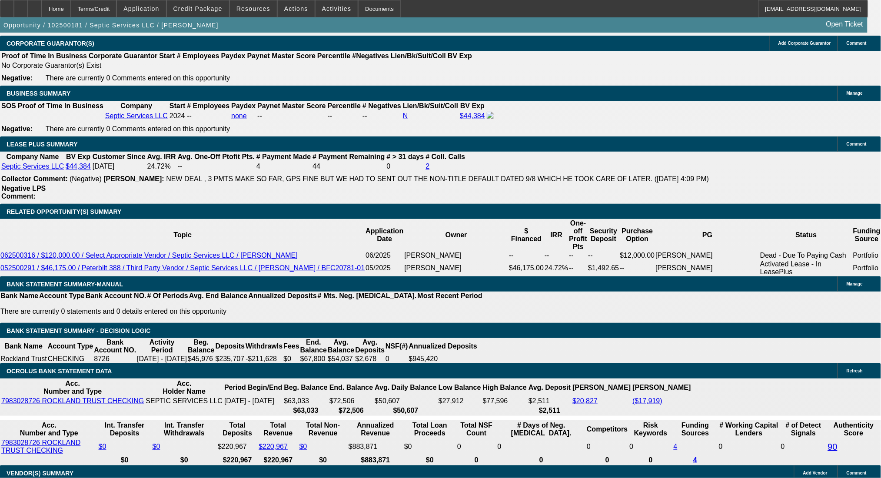
scroll to position [1413, 0]
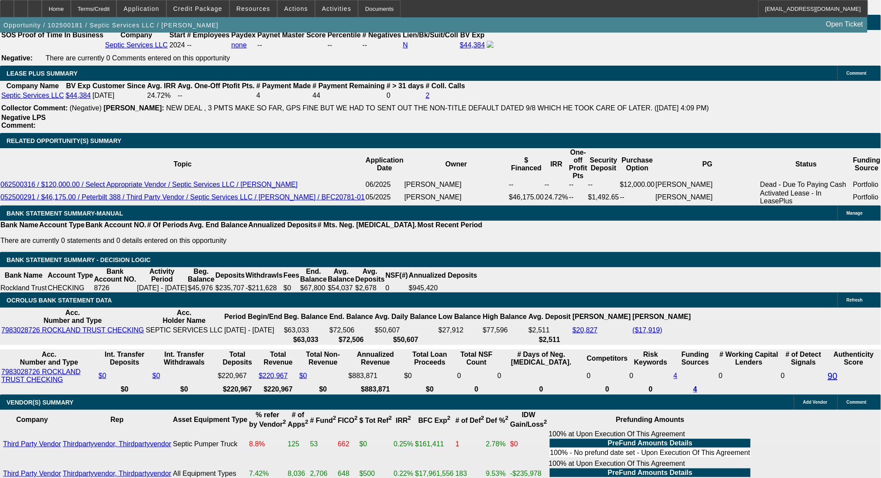
drag, startPoint x: 164, startPoint y: 384, endPoint x: 227, endPoint y: 393, distance: 63.6
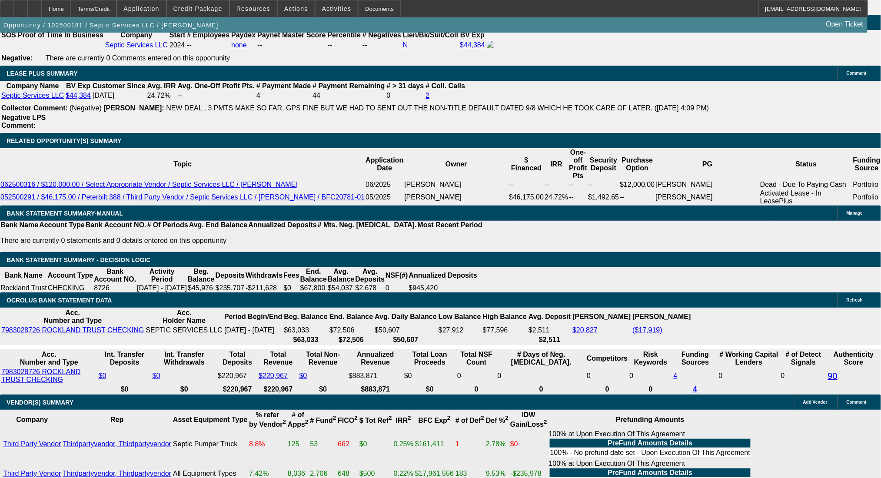
drag, startPoint x: 170, startPoint y: 387, endPoint x: 215, endPoint y: 387, distance: 45.2
drag, startPoint x: 158, startPoint y: 386, endPoint x: 246, endPoint y: 386, distance: 87.7
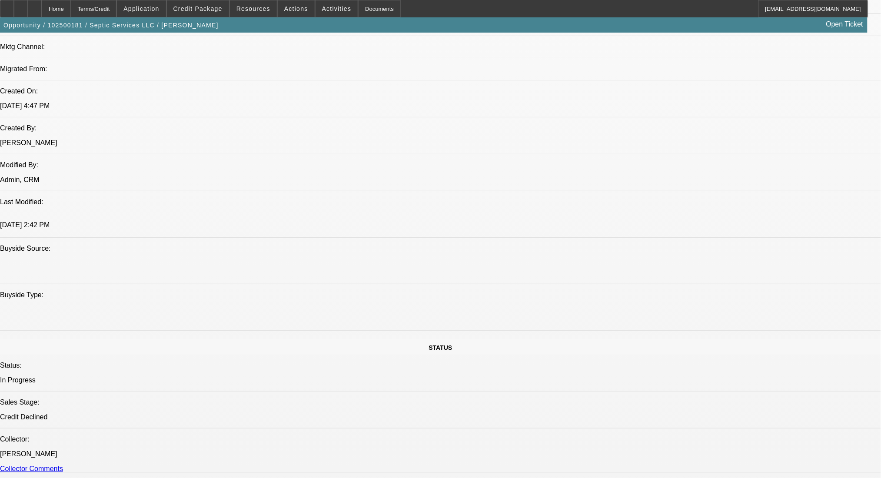
scroll to position [544, 0]
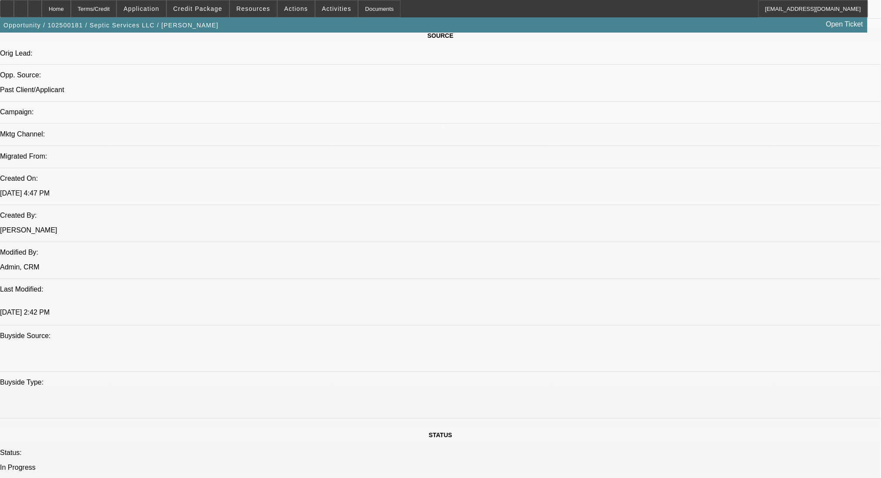
click at [109, 4] on div "Terms/Credit" at bounding box center [94, 8] width 46 height 17
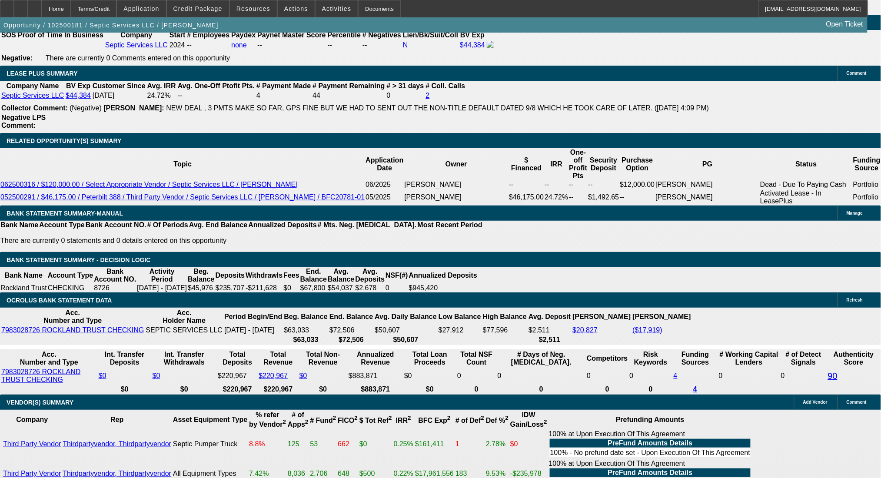
drag, startPoint x: 132, startPoint y: 399, endPoint x: 145, endPoint y: 395, distance: 13.1
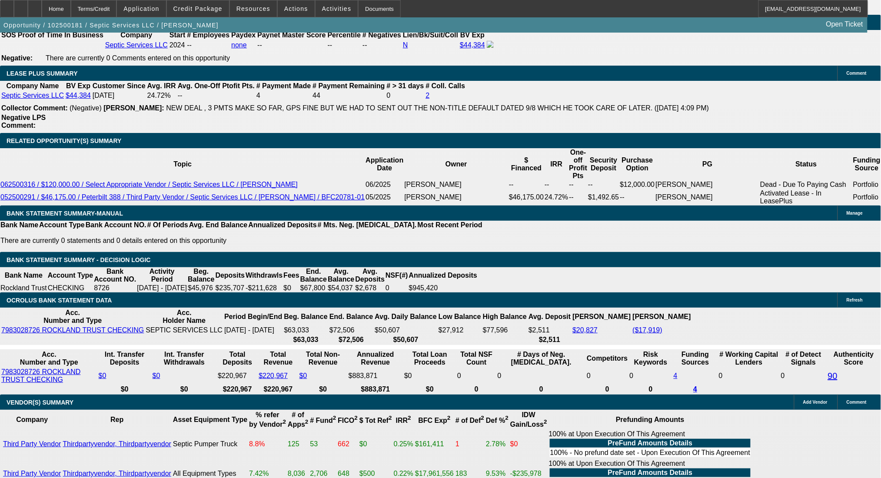
drag, startPoint x: 143, startPoint y: 215, endPoint x: 228, endPoint y: 214, distance: 84.3
drag, startPoint x: 157, startPoint y: 215, endPoint x: 271, endPoint y: 228, distance: 114.6
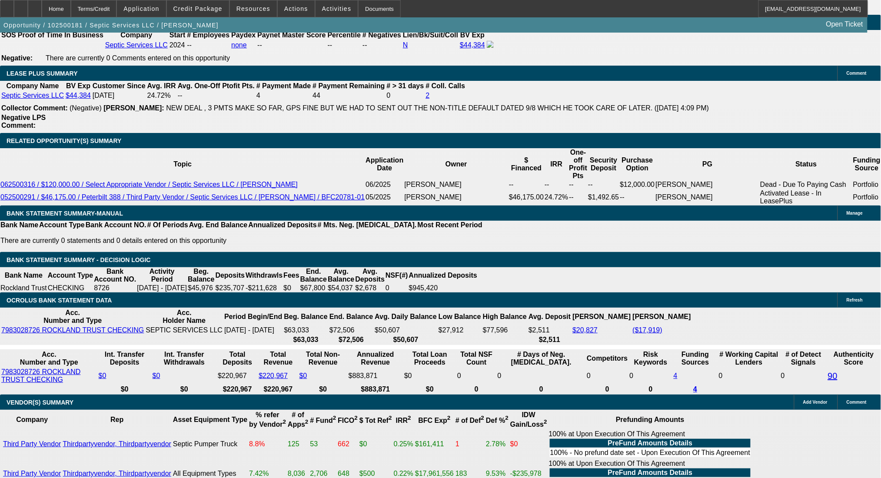
click at [174, 171] on body "Home Terms/Credit Application Credit Package Resources Actions Activities Docum…" at bounding box center [440, 338] width 881 height 3502
type input "$15,000.00"
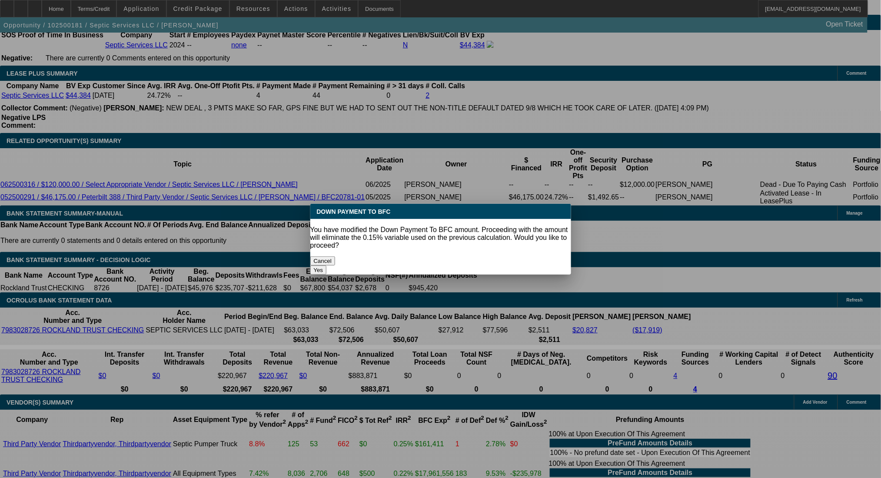
click at [511, 265] on div "Yes" at bounding box center [440, 269] width 261 height 9
click at [327, 265] on button "Yes" at bounding box center [318, 269] width 17 height 9
select select "0"
type input "UNKNOWN"
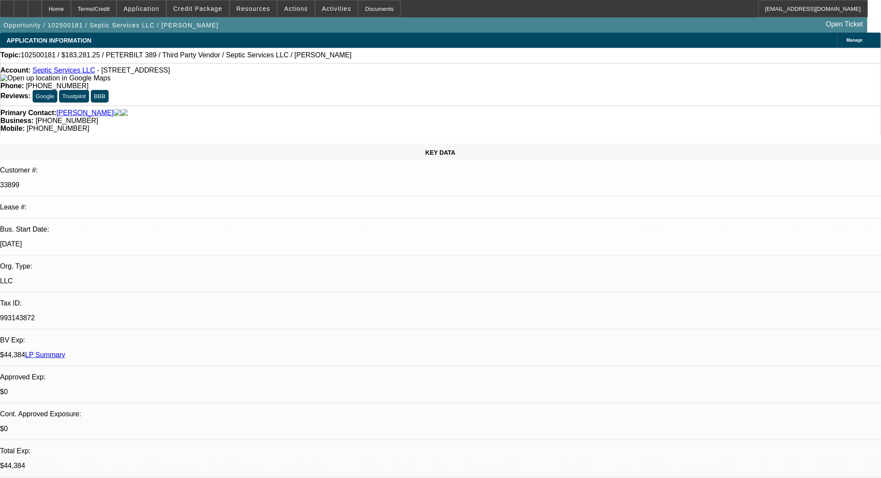
scroll to position [1413, 0]
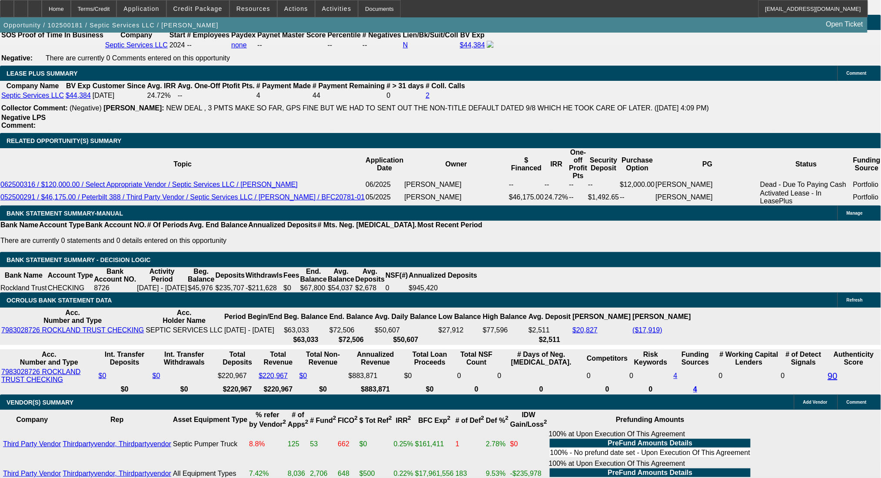
type input "$4,045.96"
type input "$8,091.92"
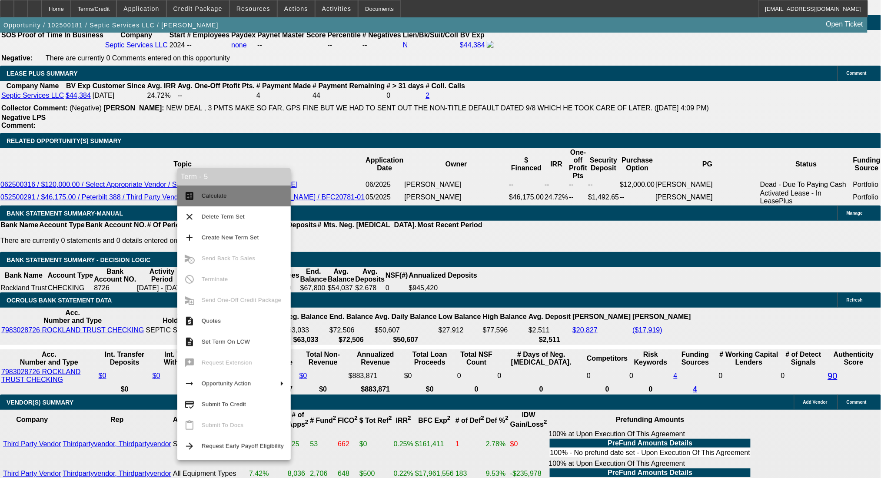
click at [210, 195] on span "Calculate" at bounding box center [214, 195] width 25 height 7
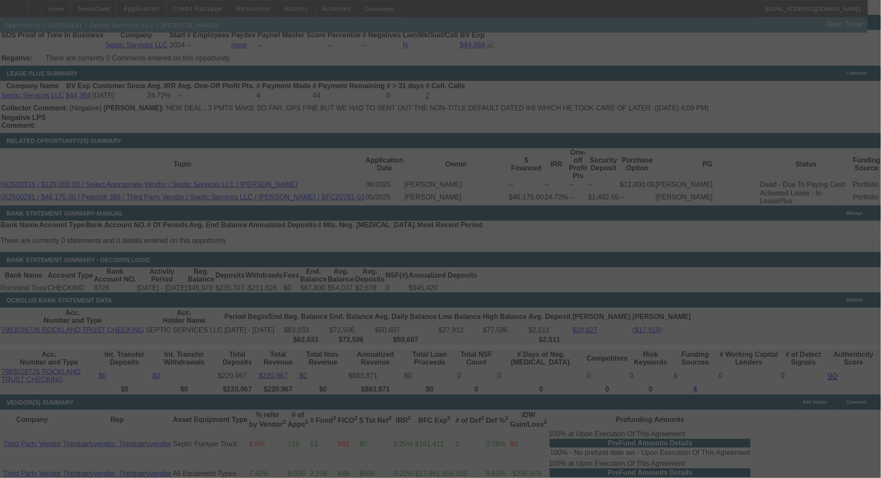
select select "0"
select select "2"
select select "0"
select select "6"
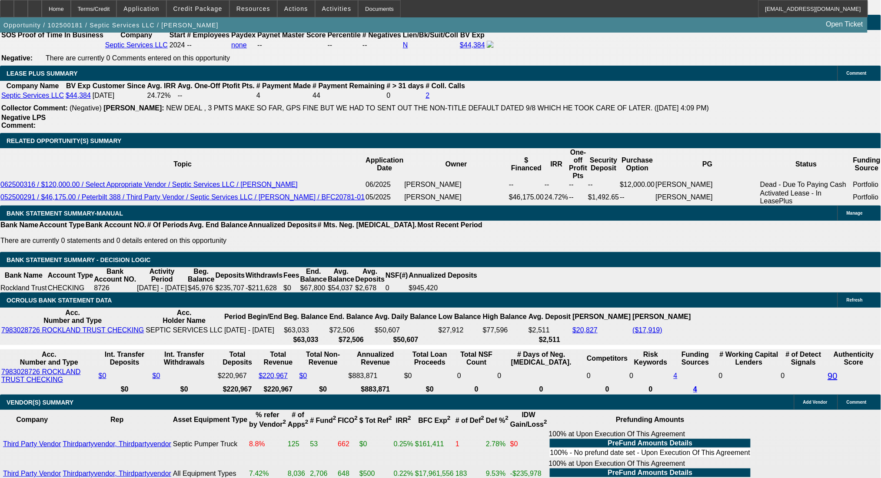
drag, startPoint x: 136, startPoint y: 280, endPoint x: 218, endPoint y: 280, distance: 81.7
type input "4"
type input "$8.00"
type input "UNKNOWN"
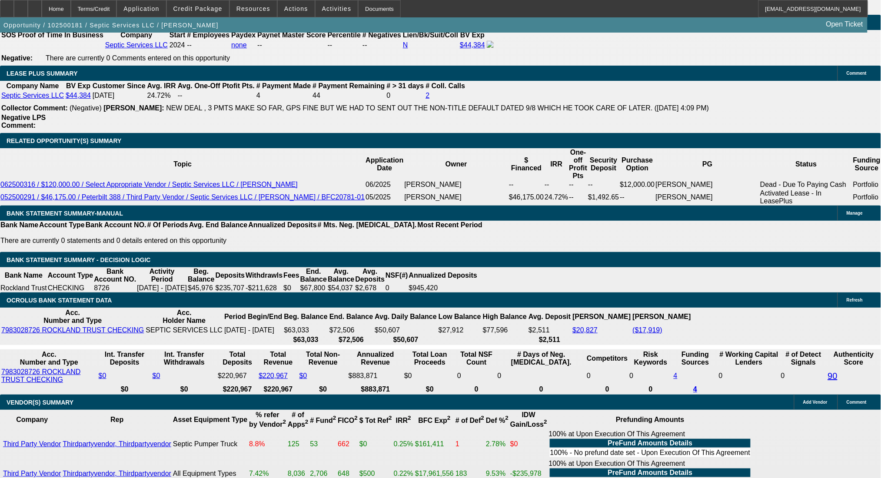
type input "4045"
type input "$8,090.00"
type input "$4,045.00"
type input "18.5"
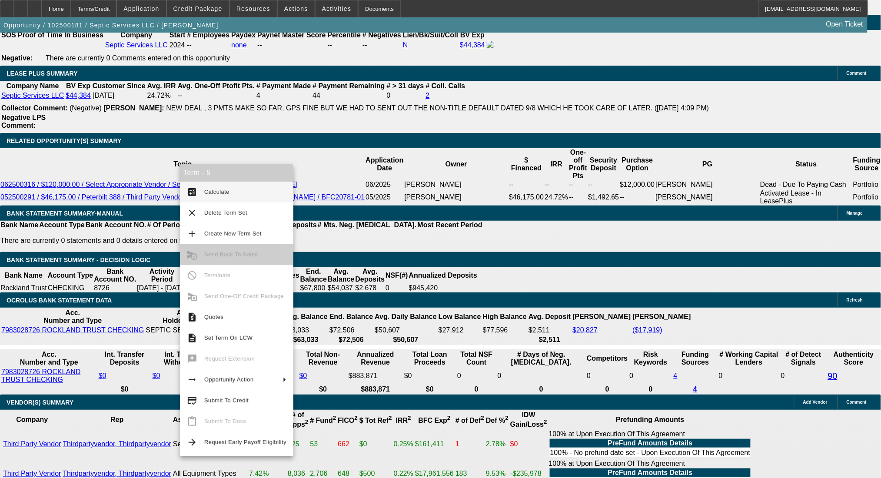
click at [201, 187] on button "calculate Calculate" at bounding box center [236, 192] width 113 height 21
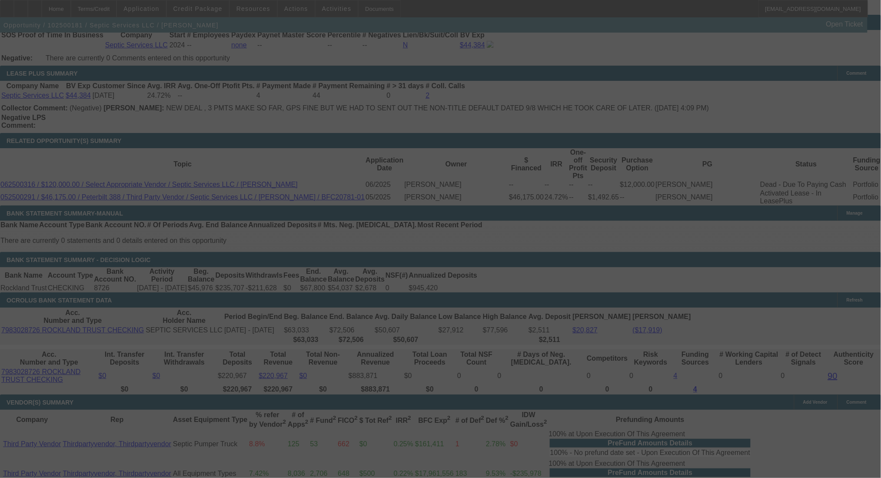
select select "0"
select select "2"
select select "0"
select select "6"
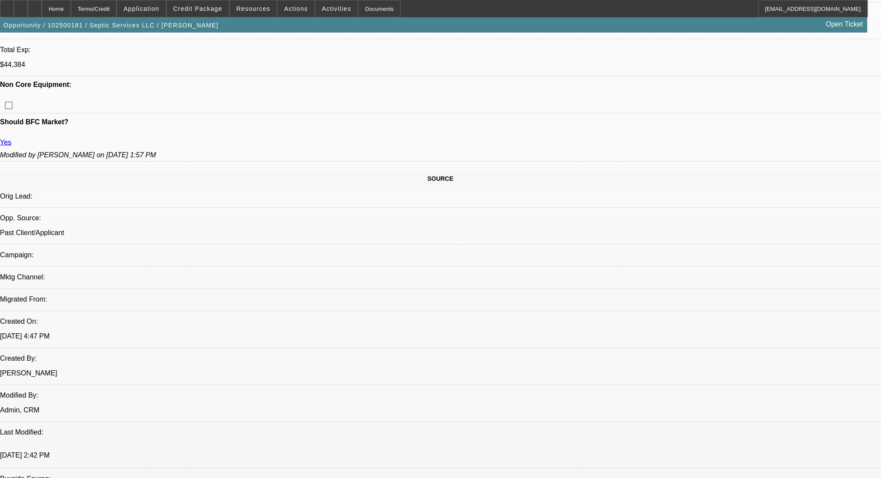
scroll to position [544, 0]
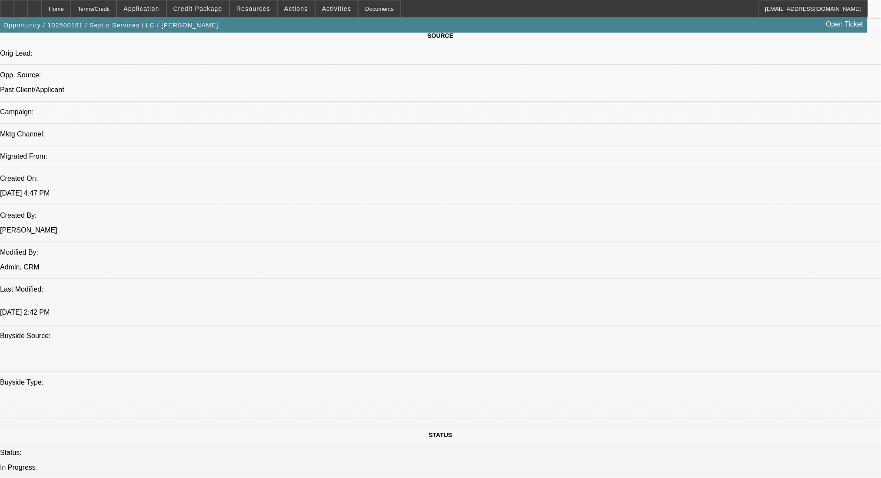
drag, startPoint x: 225, startPoint y: 335, endPoint x: 372, endPoint y: 338, distance: 147.3
drag, startPoint x: 261, startPoint y: 337, endPoint x: 220, endPoint y: 335, distance: 40.9
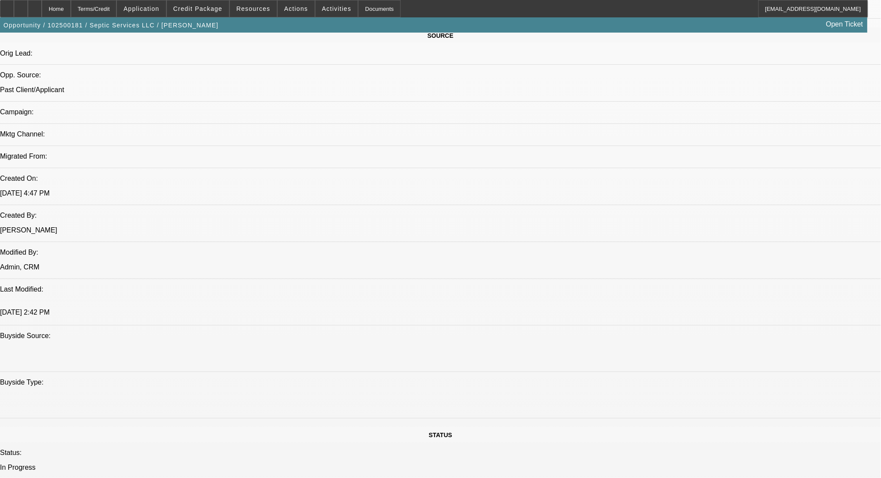
drag, startPoint x: 248, startPoint y: 338, endPoint x: 420, endPoint y: 344, distance: 171.7
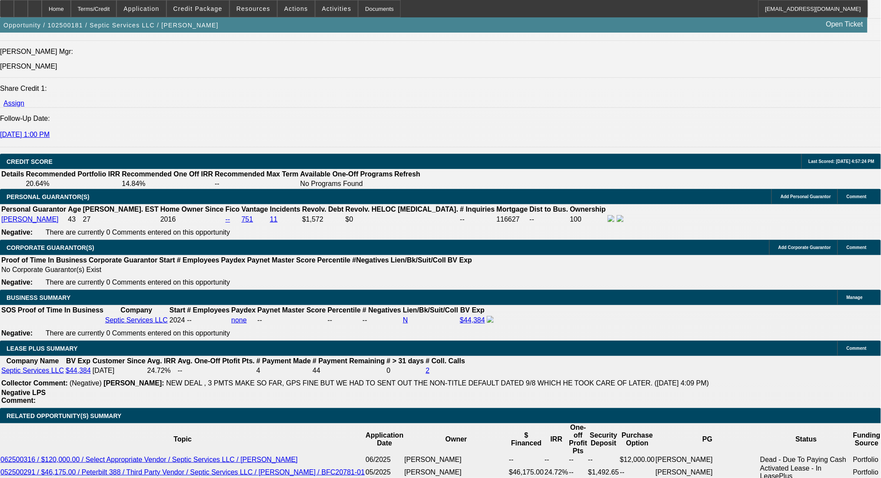
scroll to position [1043, 0]
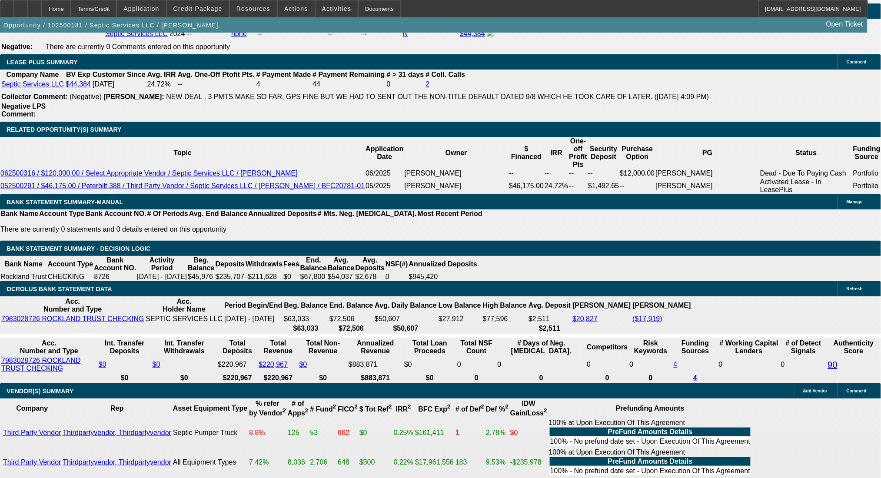
scroll to position [1449, 0]
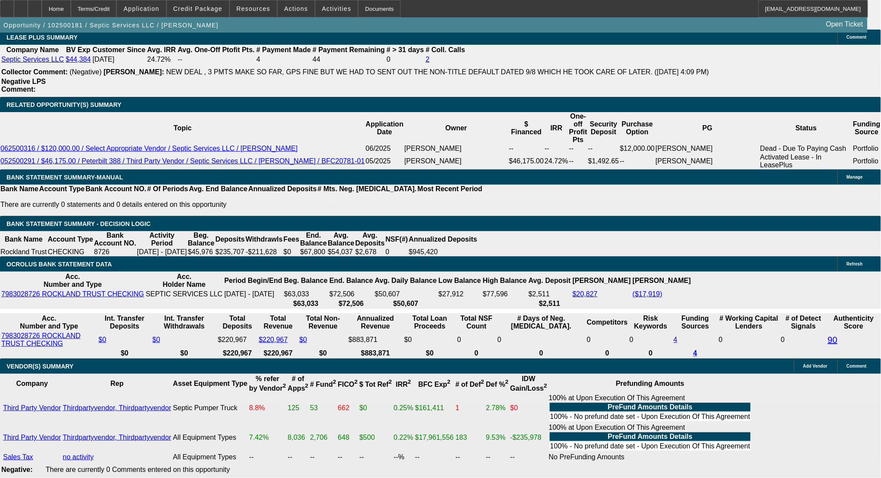
drag, startPoint x: 157, startPoint y: 176, endPoint x: 258, endPoint y: 178, distance: 100.8
type input "$12,000.00"
type input "UNKNOWN"
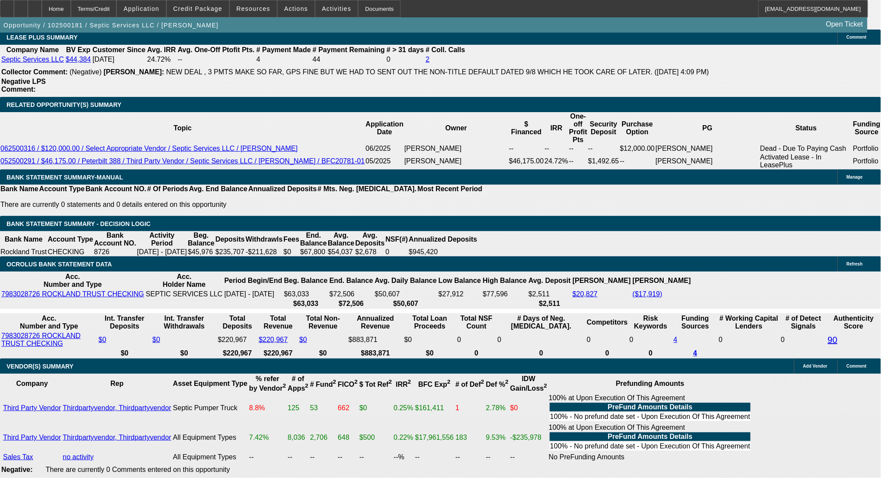
type input "$8,244.12"
type input "$4,122.06"
type input "$12,500.00"
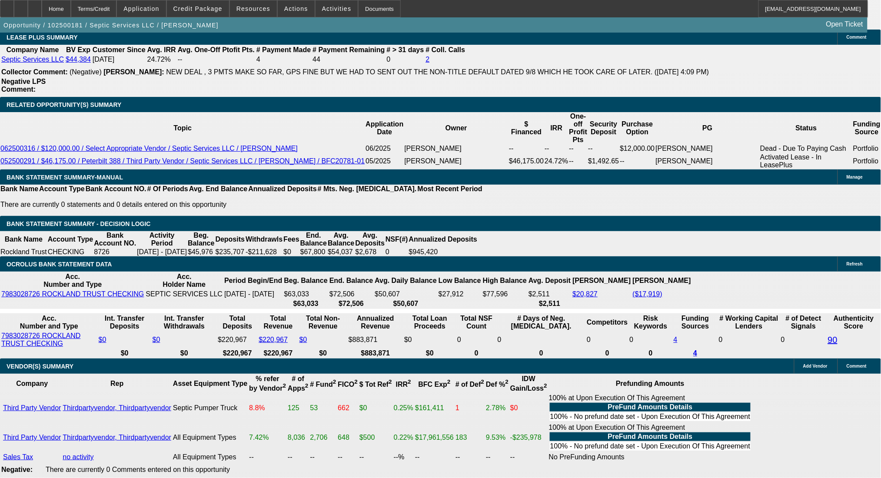
type input "$8,218.44"
type input "$4,109.22"
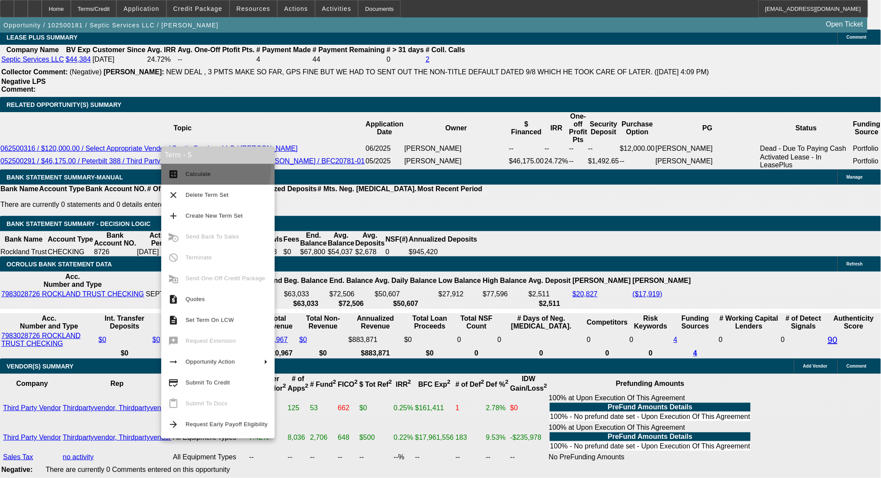
click at [188, 166] on button "calculate Calculate" at bounding box center [217, 174] width 113 height 21
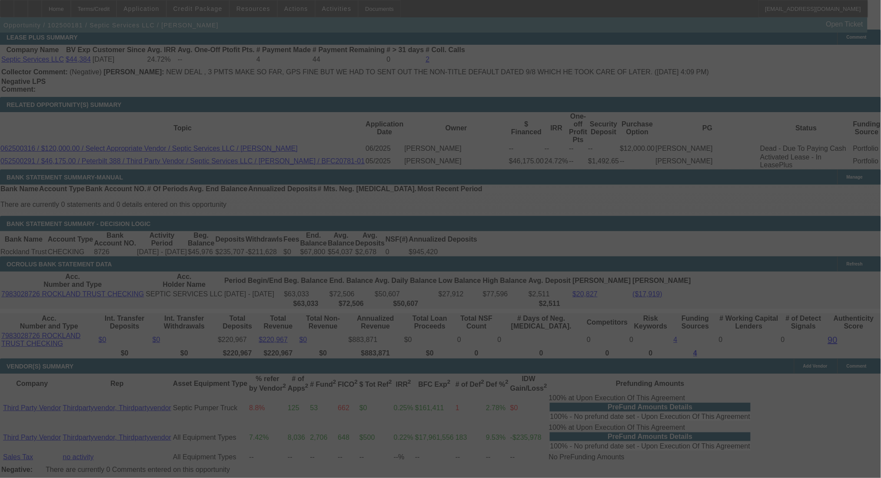
select select "0"
select select "2"
select select "0"
select select "6"
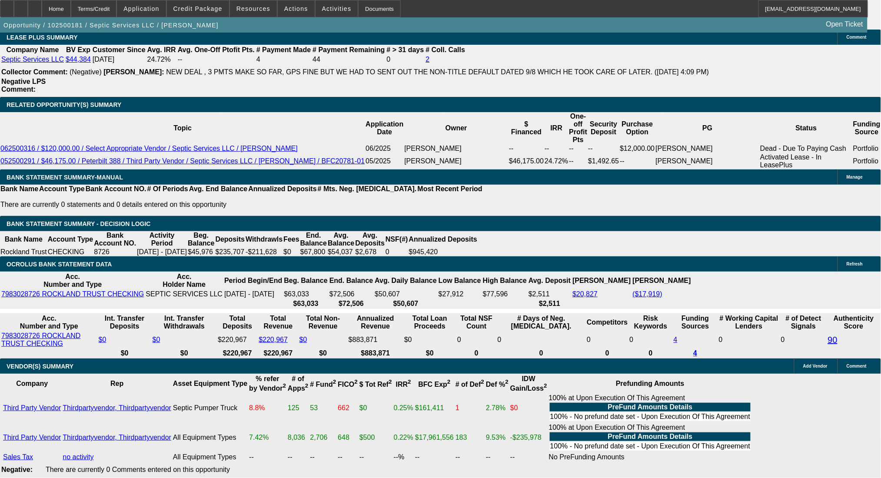
drag, startPoint x: 175, startPoint y: 246, endPoint x: 234, endPoint y: 245, distance: 58.6
type input "UNKNOWN"
type input "7"
type input "$48,581.16"
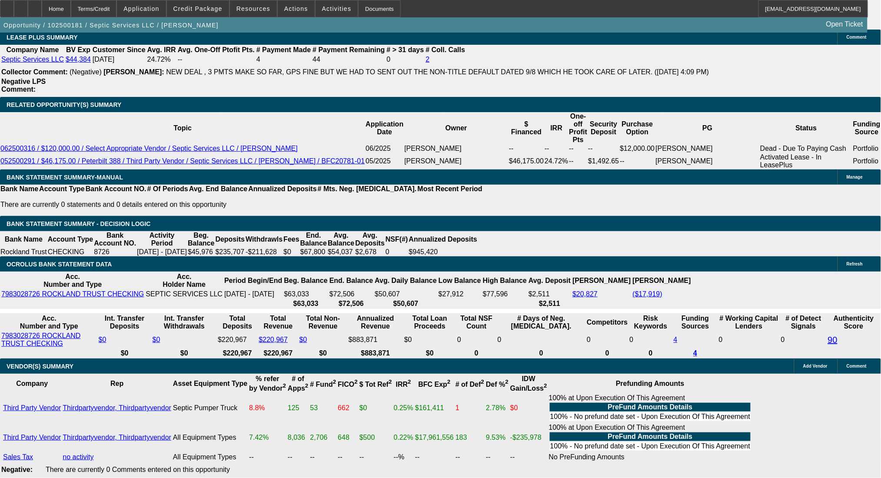
type input "$24,290.58"
type input "72"
type input "$7,394.70"
type input "$3,697.35"
type input "72"
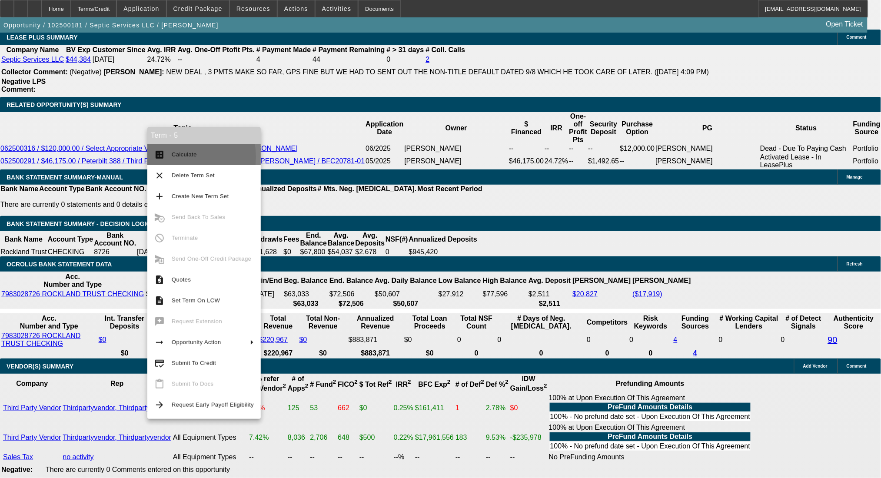
click at [177, 157] on span "Calculate" at bounding box center [184, 154] width 25 height 7
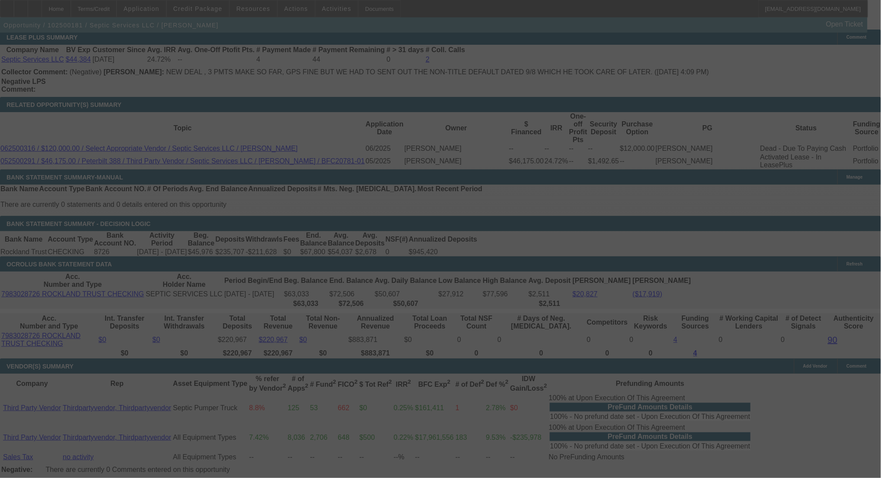
select select "0"
select select "2"
select select "0"
select select "6"
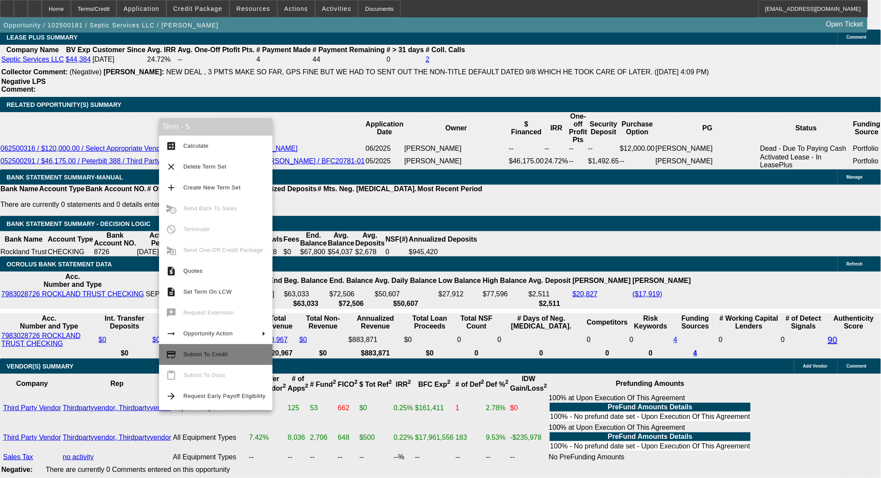
click at [212, 353] on span "Submit To Credit" at bounding box center [205, 354] width 44 height 7
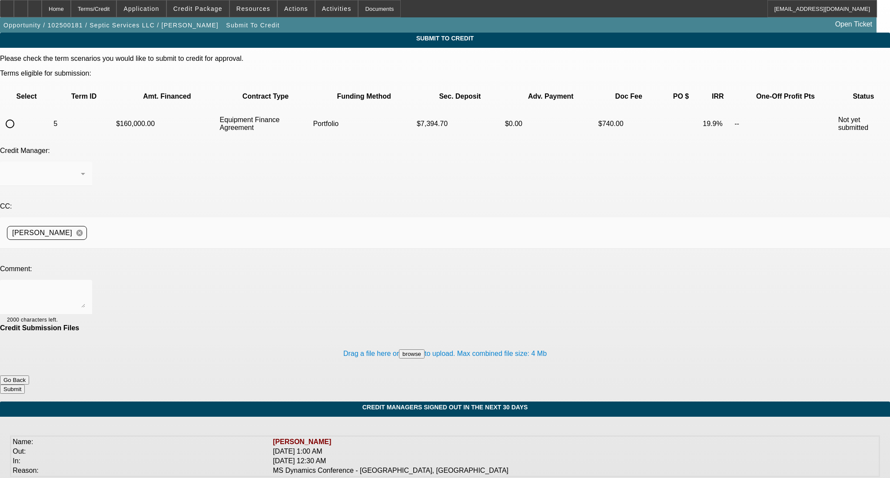
click at [19, 115] on input "radio" at bounding box center [9, 123] width 17 height 17
radio input "true"
click at [81, 169] on div at bounding box center [44, 174] width 74 height 10
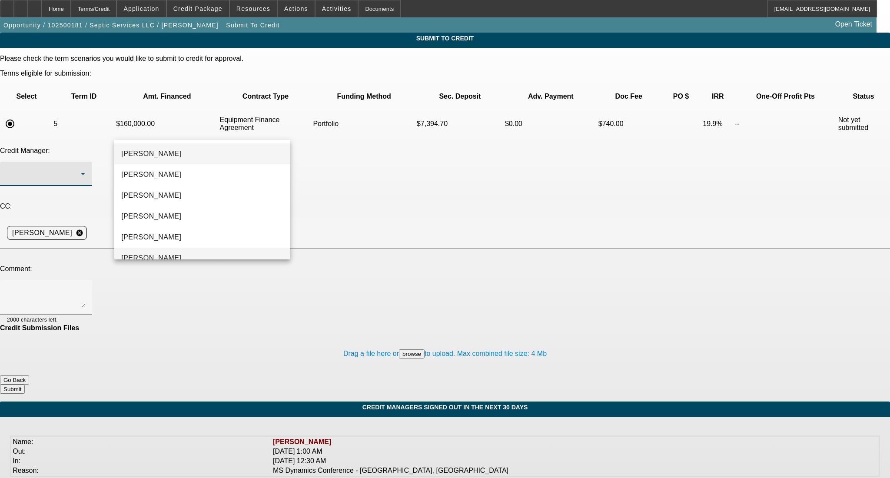
click at [173, 250] on mat-option "Oliva, Samuel" at bounding box center [201, 258] width 175 height 21
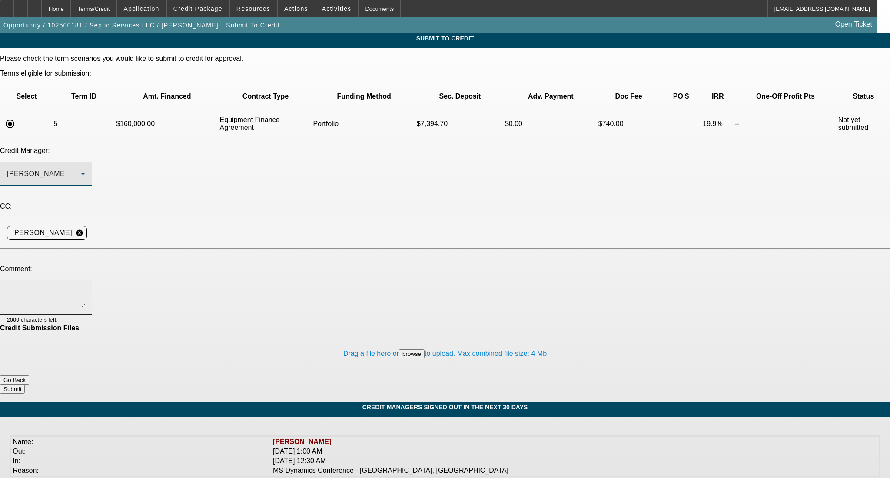
click at [85, 287] on textarea at bounding box center [46, 297] width 78 height 21
paste textarea "Hi [PERSON_NAME]- repeat customer looking at adding this clean 22' [PERSON_NAME…"
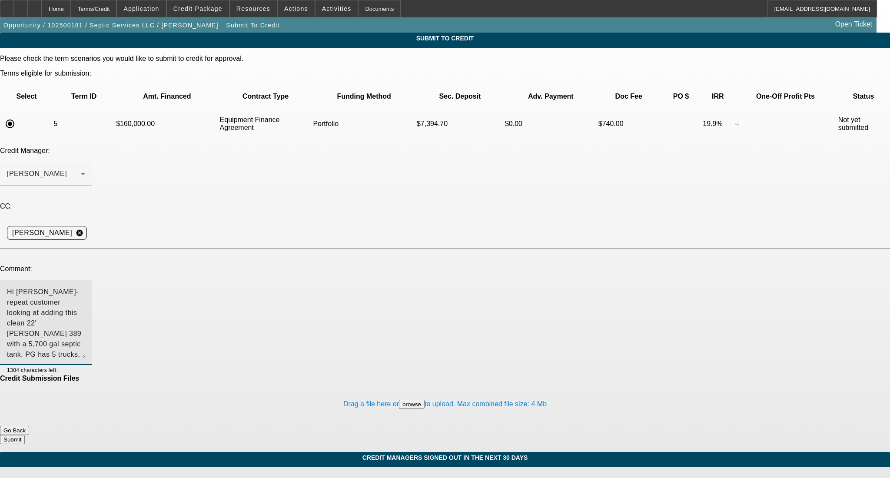
drag, startPoint x: 563, startPoint y: 216, endPoint x: 570, endPoint y: 266, distance: 50.9
click at [92, 280] on div "Hi [PERSON_NAME]- repeat customer looking at adding this clean 22' [PERSON_NAME…" at bounding box center [46, 322] width 92 height 85
type textarea "Hi [PERSON_NAME]- repeat customer looking at adding this clean 22' [PERSON_NAME…"
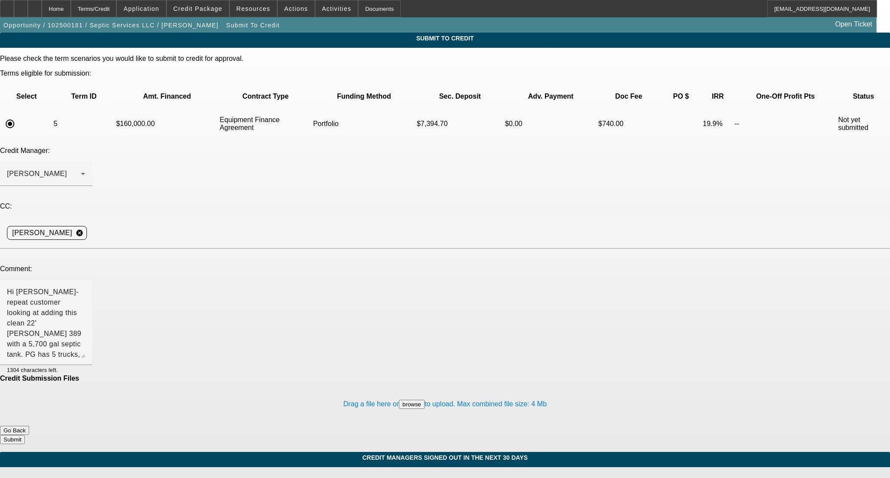
click at [25, 435] on button "Submit" at bounding box center [12, 439] width 25 height 9
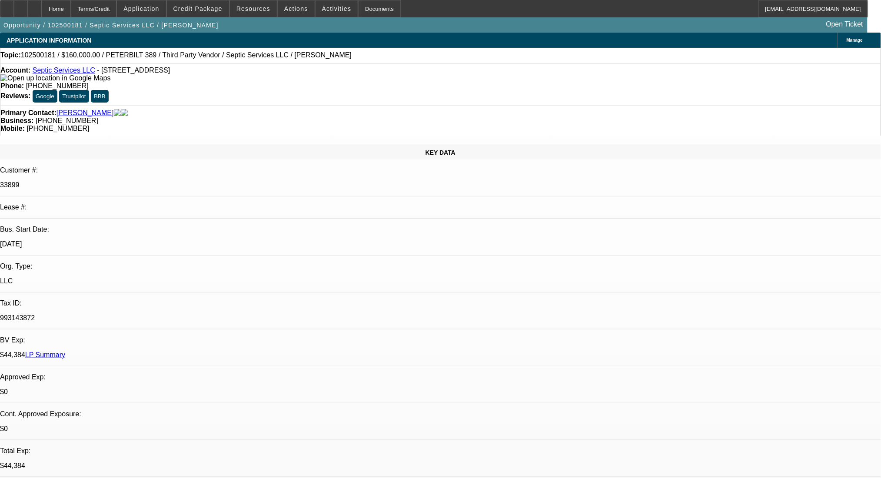
select select "0"
select select "2"
select select "0"
select select "6"
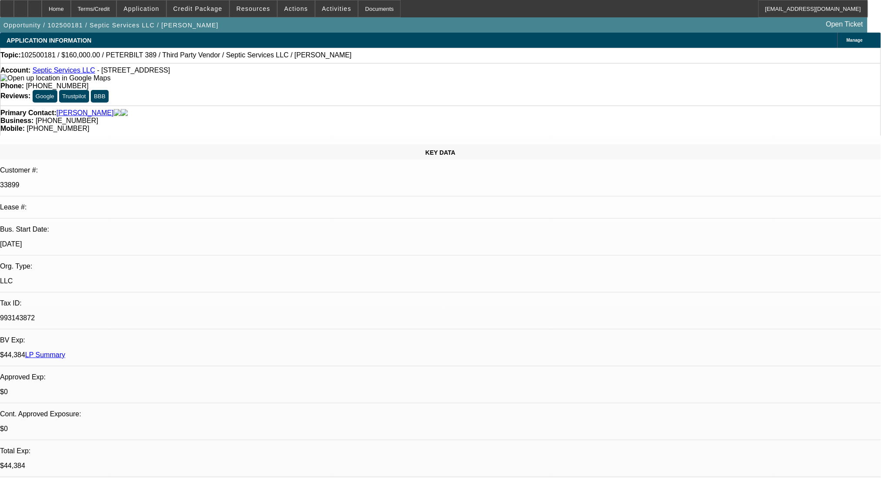
select select "0"
select select "6"
select select "0"
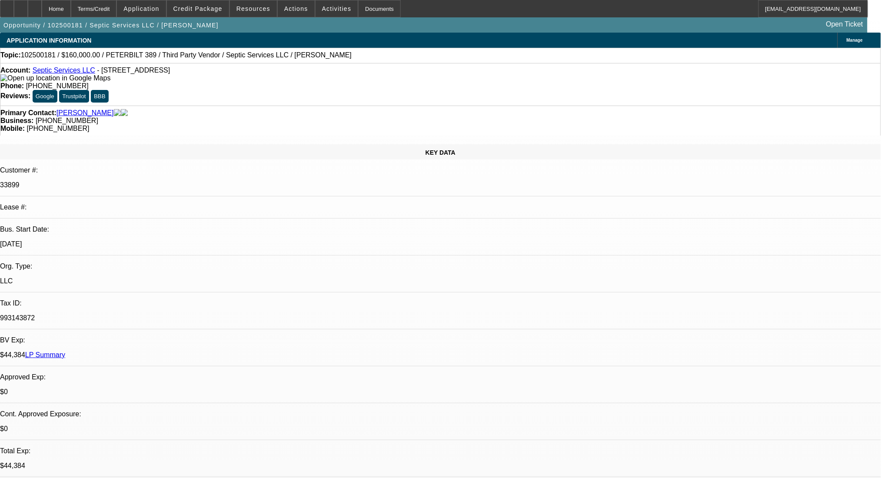
select select "2"
select select "0"
select select "6"
select select "0"
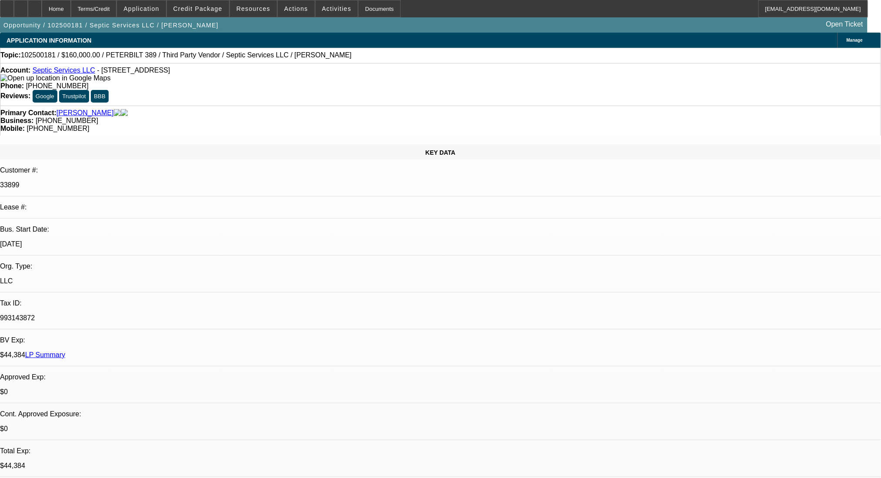
select select "2"
select select "0"
select select "6"
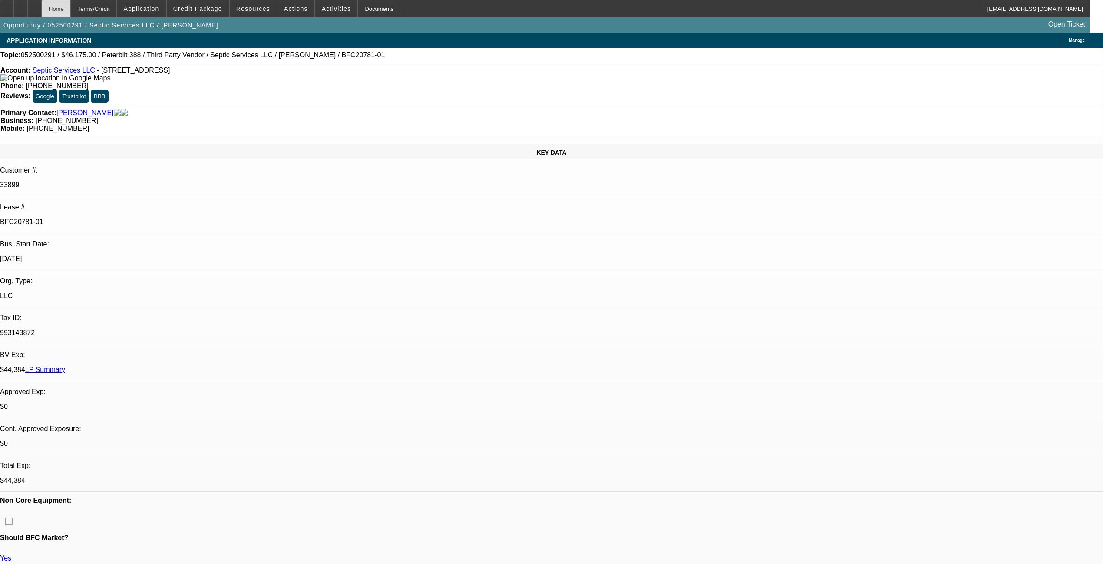
select select "0"
select select "2"
select select "0"
select select "6"
select select "0"
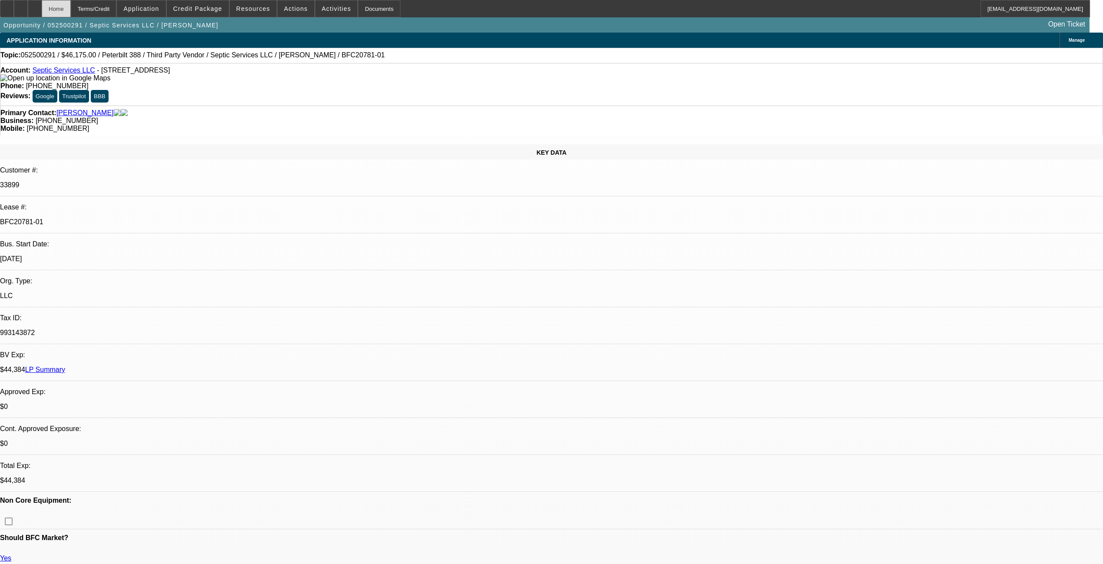
select select "2"
select select "0"
select select "2"
select select "0"
select select "2"
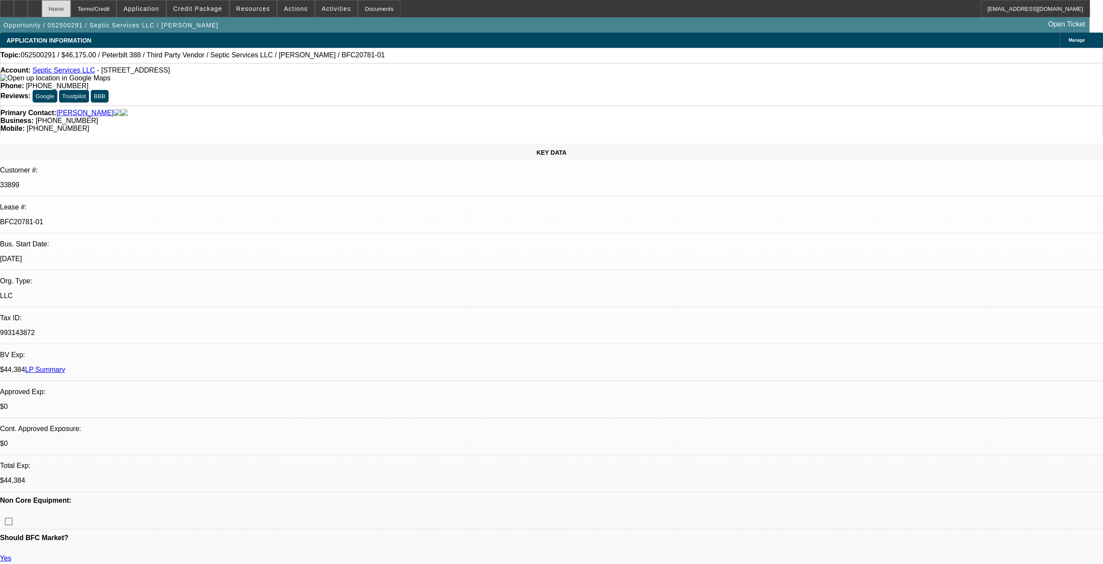
select select "0"
select select "2"
select select "0"
select select "2"
select select "0"
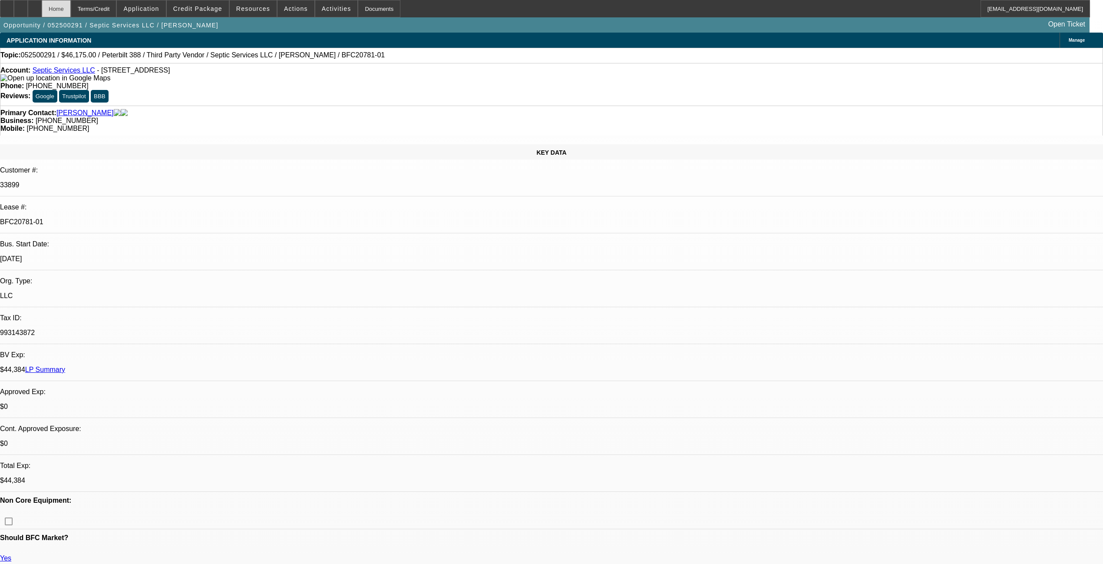
select select "2"
click at [101, 9] on div "Terms/Credit" at bounding box center [94, 8] width 46 height 17
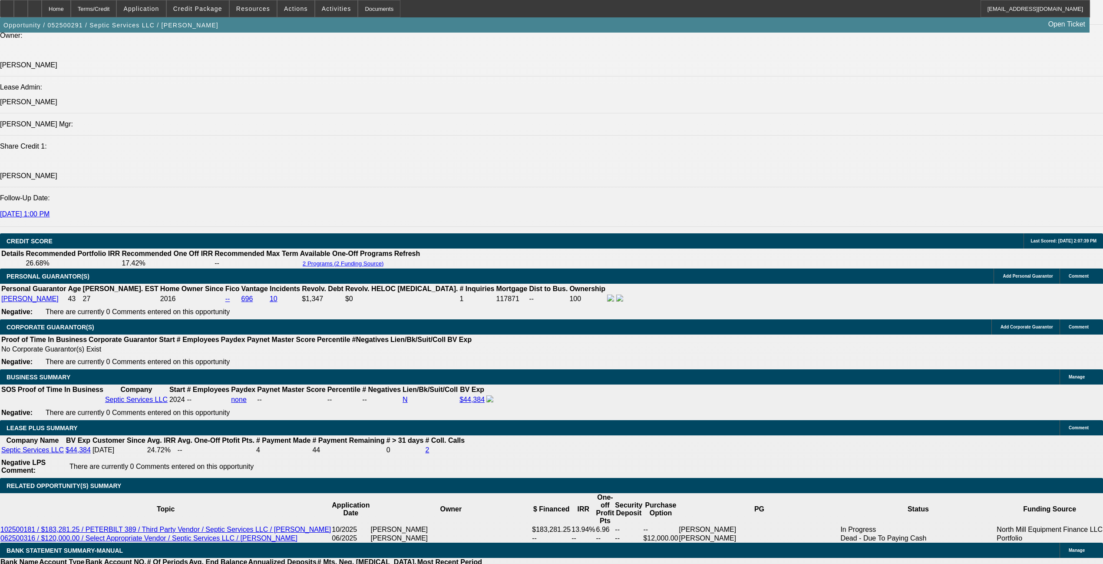
scroll to position [1200, 0]
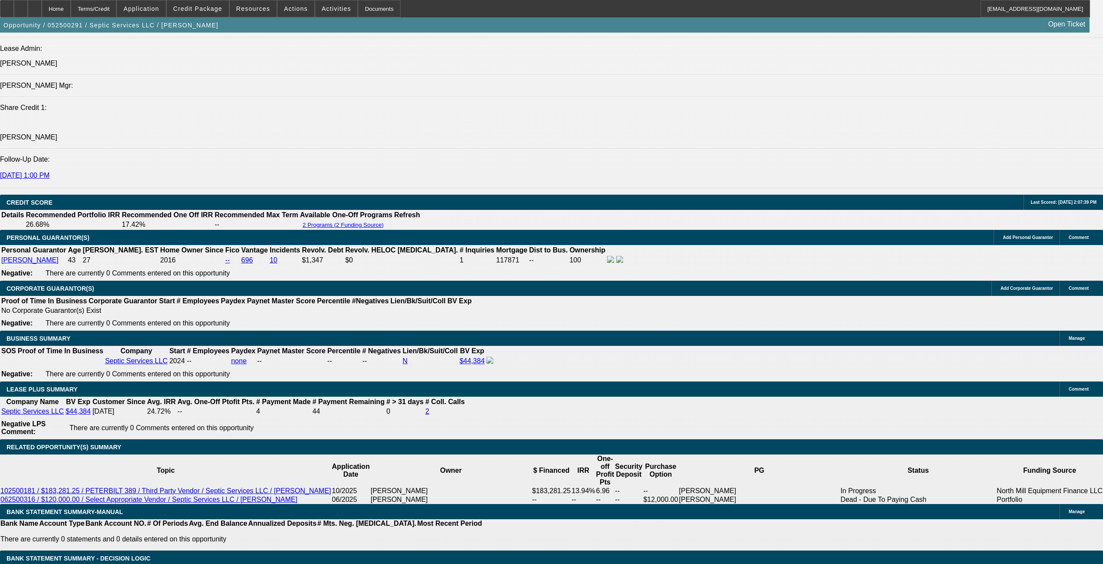
drag, startPoint x: 329, startPoint y: 190, endPoint x: 385, endPoint y: 194, distance: 56.1
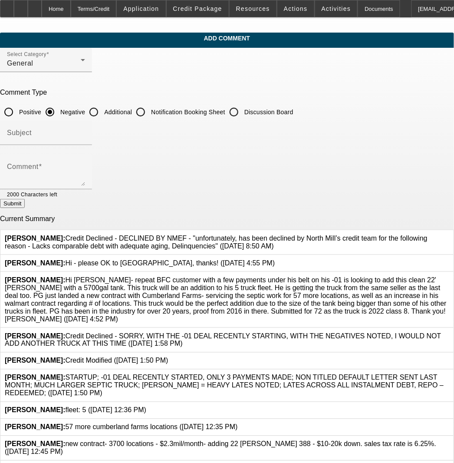
click at [103, 110] on input "Additional" at bounding box center [93, 111] width 17 height 17
radio input "true"
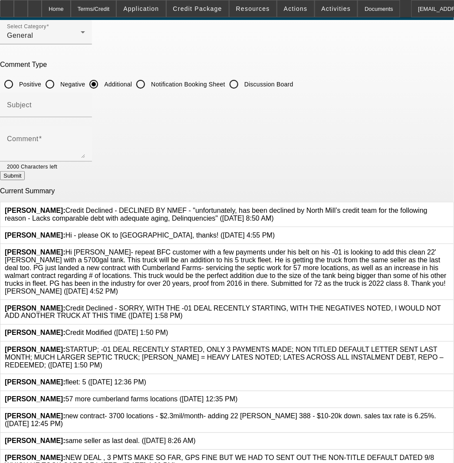
scroll to position [53, 0]
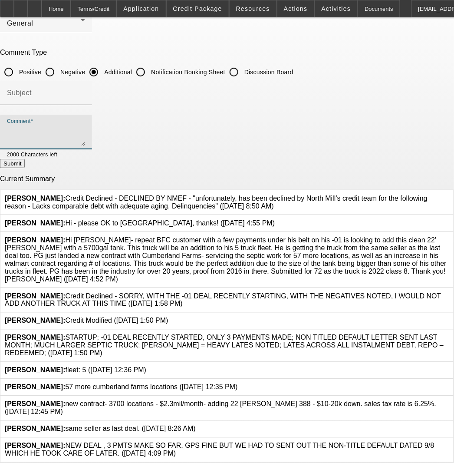
click at [85, 125] on textarea "Comment" at bounding box center [46, 135] width 78 height 21
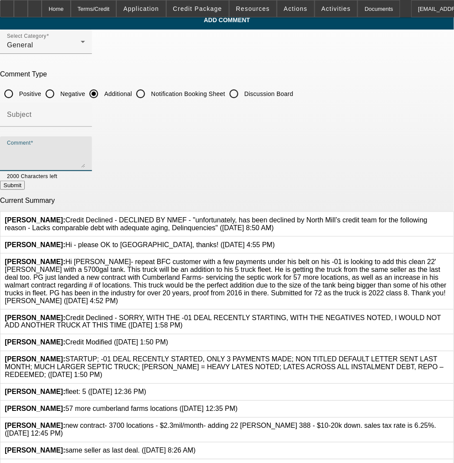
scroll to position [0, 0]
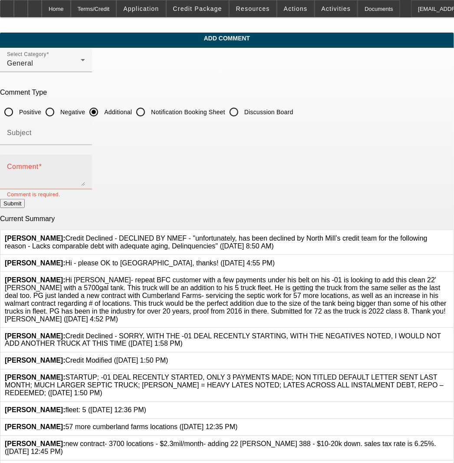
click at [67, 188] on div "Comment" at bounding box center [46, 172] width 78 height 35
click at [64, 171] on textarea "Comment" at bounding box center [46, 175] width 78 height 21
click at [80, 169] on textarea "Comment" at bounding box center [46, 175] width 78 height 21
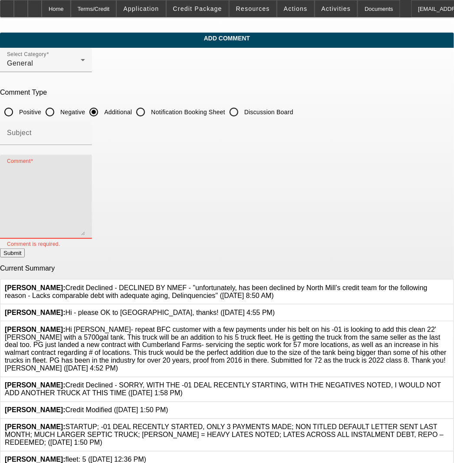
drag, startPoint x: 421, startPoint y: 183, endPoint x: 426, endPoint y: 233, distance: 50.2
click at [92, 233] on div "Comment" at bounding box center [46, 197] width 92 height 84
click at [85, 199] on textarea "Comment" at bounding box center [46, 200] width 78 height 70
click at [66, 174] on textarea "Comment" at bounding box center [46, 200] width 78 height 70
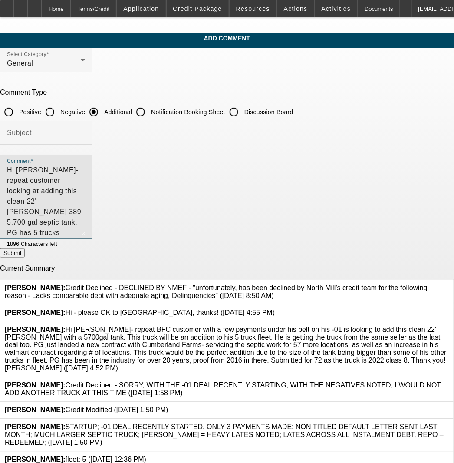
click at [85, 186] on textarea "Hi [PERSON_NAME]- repeat customer looking at adding this clean 22' [PERSON_NAME…" at bounding box center [46, 200] width 78 height 70
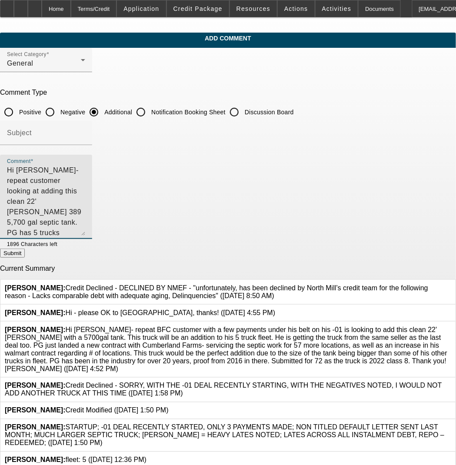
click at [59, 166] on textarea "Hi [PERSON_NAME]- repeat customer looking at adding this clean 22' [PERSON_NAME…" at bounding box center [46, 200] width 78 height 70
click at [78, 169] on textarea "Hi [PERSON_NAME]- repeat customer looking at adding this clean 22' [PERSON_NAME…" at bounding box center [46, 200] width 78 height 70
click at [85, 176] on textarea "Hi [PERSON_NAME]- repeat customer looking at adding this clean 22' [PERSON_NAME…" at bounding box center [46, 200] width 78 height 70
click at [72, 181] on textarea "Hi [PERSON_NAME]- repeat customer looking at adding this clean 22' [PERSON_NAME…" at bounding box center [46, 200] width 78 height 70
click at [85, 182] on textarea "Hi [PERSON_NAME]- repeat customer looking at adding this clean 22' [PERSON_NAME…" at bounding box center [46, 200] width 78 height 70
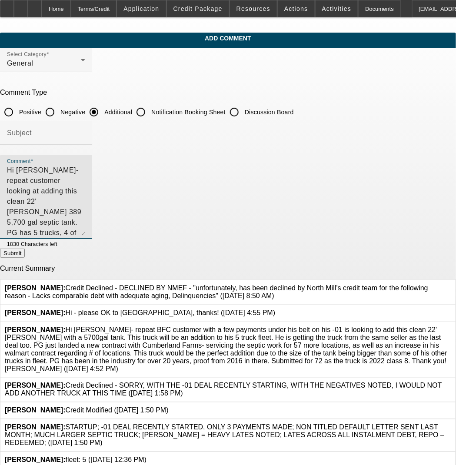
click at [79, 176] on textarea "Hi [PERSON_NAME]- repeat customer looking at adding this clean 22' [PERSON_NAME…" at bounding box center [46, 200] width 78 height 70
click at [85, 185] on textarea "Hi [PERSON_NAME]- repeat customer looking at adding this clean 22' [PERSON_NAME…" at bounding box center [46, 200] width 78 height 70
drag, startPoint x: 79, startPoint y: 178, endPoint x: 79, endPoint y: 170, distance: 7.8
click at [79, 177] on textarea "Hi [PERSON_NAME]- repeat customer looking at adding this clean 22' [PERSON_NAME…" at bounding box center [46, 200] width 78 height 70
drag, startPoint x: 79, startPoint y: 170, endPoint x: 90, endPoint y: 168, distance: 12.0
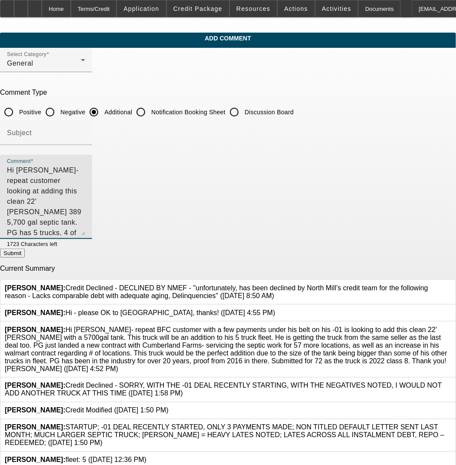
click at [85, 168] on textarea "Hi [PERSON_NAME]- repeat customer looking at adding this clean 22' [PERSON_NAME…" at bounding box center [46, 200] width 78 height 70
drag, startPoint x: 274, startPoint y: 170, endPoint x: 344, endPoint y: 180, distance: 70.6
click at [85, 172] on textarea "Hi [PERSON_NAME]- repeat customer looking at adding this clean 22' [PERSON_NAME…" at bounding box center [46, 200] width 78 height 70
click at [85, 180] on textarea "Hi [PERSON_NAME]- repeat customer looking at adding this clean 22' [PERSON_NAME…" at bounding box center [46, 200] width 78 height 70
click at [85, 181] on textarea "Hi [PERSON_NAME]- repeat customer looking at adding this clean 22' [PERSON_NAME…" at bounding box center [46, 200] width 78 height 70
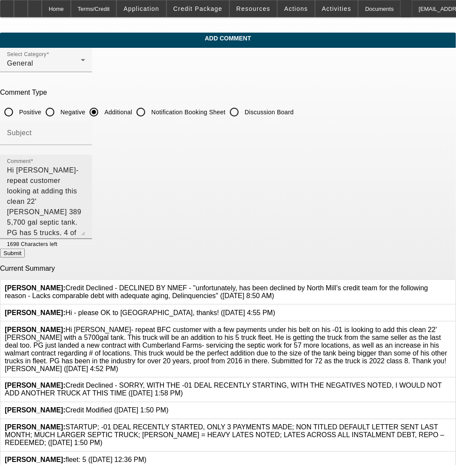
click at [85, 175] on textarea "Hi [PERSON_NAME]- repeat customer looking at adding this clean 22' [PERSON_NAME…" at bounding box center [46, 200] width 78 height 70
click at [85, 184] on textarea "Hi [PERSON_NAME]- repeat customer looking at adding this clean 22' [PERSON_NAME…" at bounding box center [46, 200] width 78 height 70
click at [85, 170] on textarea "Hi [PERSON_NAME]- repeat customer looking at adding this clean 22' [PERSON_NAME…" at bounding box center [46, 200] width 78 height 70
click at [85, 195] on textarea "Hi [PERSON_NAME]- repeat customer looking at adding this clean 22' [PERSON_NAME…" at bounding box center [46, 200] width 78 height 70
click at [85, 192] on textarea "Hi [PERSON_NAME]- repeat customer looking at adding this clean 22' [PERSON_NAME…" at bounding box center [46, 200] width 78 height 70
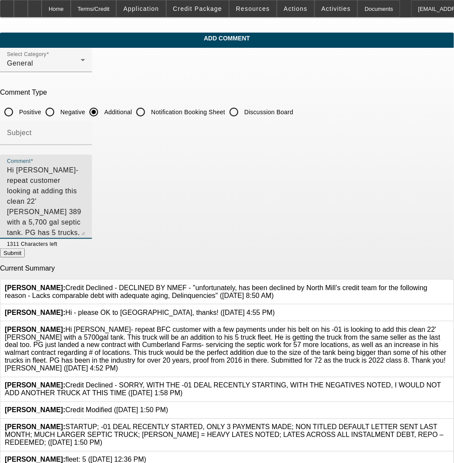
drag, startPoint x: 254, startPoint y: 212, endPoint x: -22, endPoint y: 169, distance: 278.7
click at [0, 169] on html "Home Terms/Credit Application Credit Package Resources Actions Activities Docum…" at bounding box center [227, 231] width 454 height 463
click at [85, 212] on textarea "Hi [PERSON_NAME]- repeat customer looking at adding this clean 22' [PERSON_NAME…" at bounding box center [46, 200] width 78 height 70
click at [85, 218] on textarea "Hi [PERSON_NAME]- repeat customer looking at adding this clean 22' [PERSON_NAME…" at bounding box center [46, 200] width 78 height 70
drag, startPoint x: 277, startPoint y: 209, endPoint x: -51, endPoint y: 143, distance: 334.5
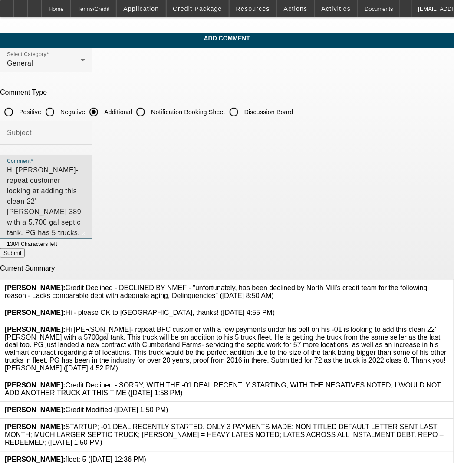
click at [0, 143] on html "Home Terms/Credit Application Credit Package Resources Actions Activities Docum…" at bounding box center [227, 231] width 454 height 463
type textarea "Hi [PERSON_NAME]- repeat customer looking at adding this clean 22' [PERSON_NAME…"
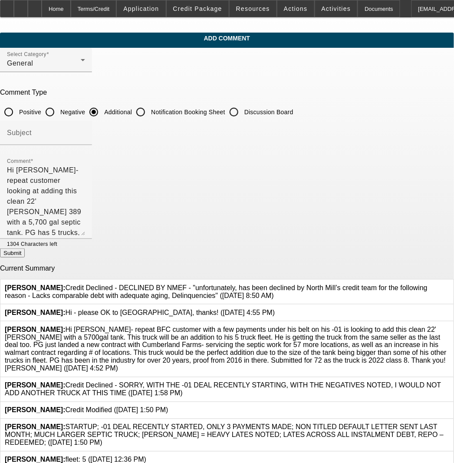
click at [394, 266] on p "Current Summary" at bounding box center [227, 269] width 454 height 8
click at [25, 254] on button "Submit" at bounding box center [12, 252] width 25 height 9
radio input "true"
